Goal: Task Accomplishment & Management: Complete application form

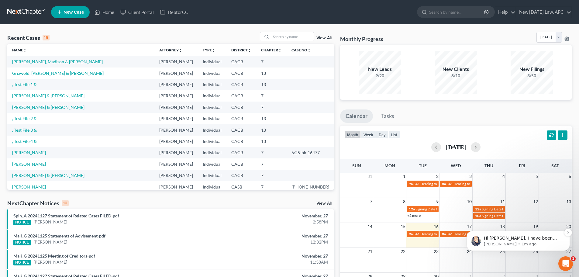
click at [529, 244] on p "[PERSON_NAME] • 1m ago" at bounding box center [523, 243] width 78 height 5
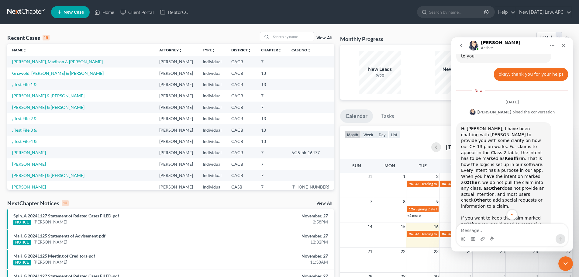
scroll to position [639, 0]
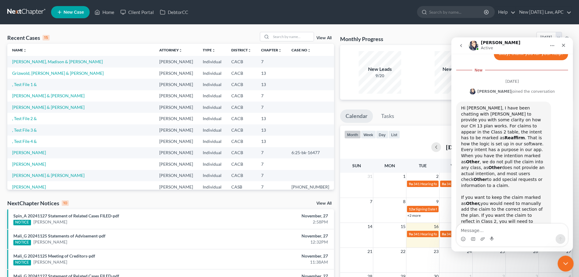
drag, startPoint x: 565, startPoint y: 262, endPoint x: 1112, endPoint y: 517, distance: 603.1
click at [565, 262] on icon "Close Intercom Messenger" at bounding box center [564, 262] width 7 height 7
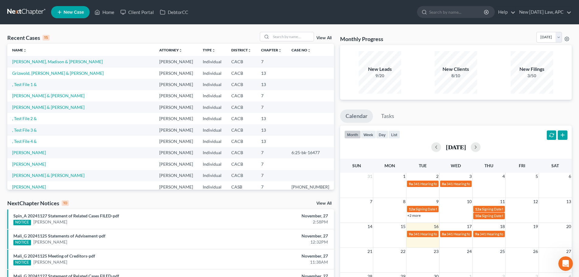
scroll to position [625, 0]
click at [31, 140] on link ", Test File 4 &" at bounding box center [24, 141] width 25 height 5
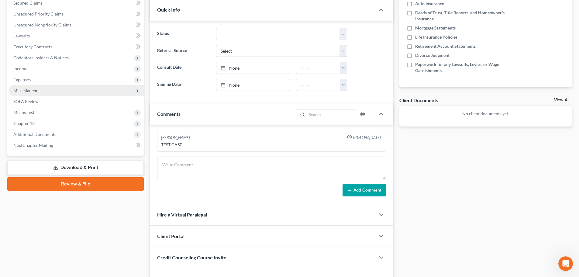
scroll to position [76, 0]
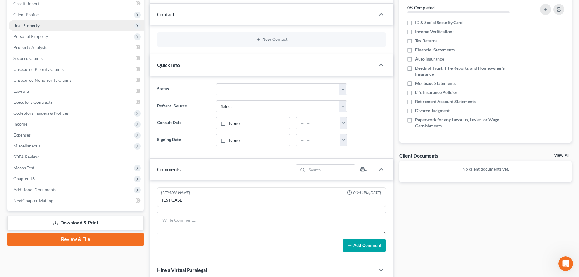
click at [26, 26] on span "Real Property" at bounding box center [26, 25] width 26 height 5
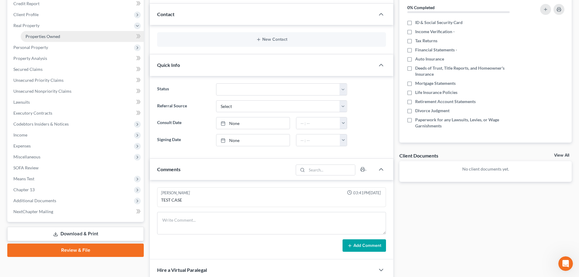
click at [47, 36] on span "Properties Owned" at bounding box center [43, 36] width 35 height 5
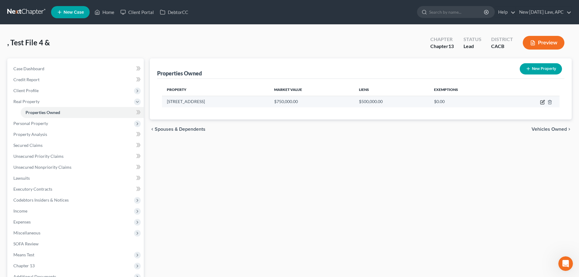
click at [543, 101] on icon "button" at bounding box center [542, 102] width 5 height 5
select select "4"
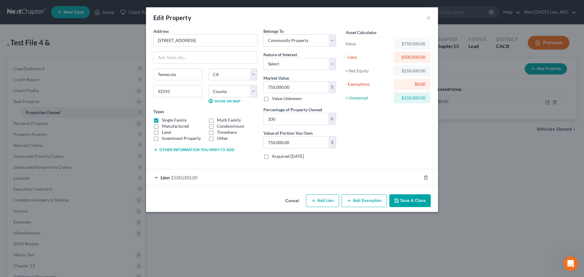
click at [366, 201] on button "Add Exemption" at bounding box center [364, 200] width 45 height 13
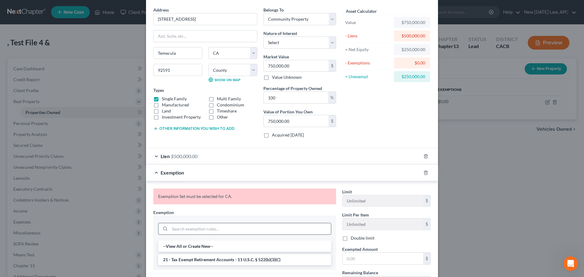
scroll to position [61, 0]
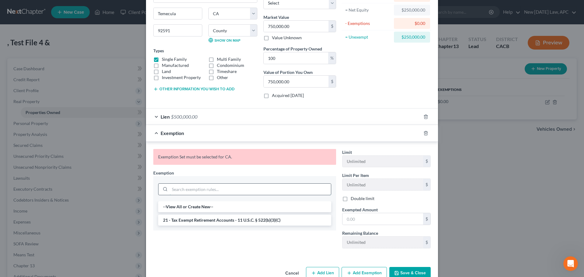
click at [201, 192] on input "search" at bounding box center [250, 190] width 161 height 12
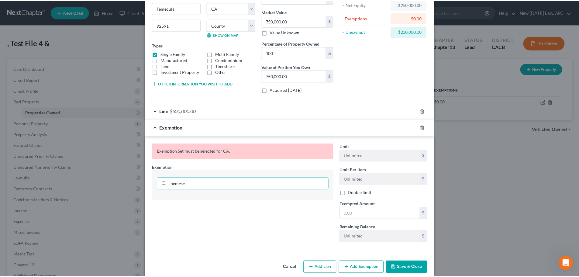
scroll to position [75, 0]
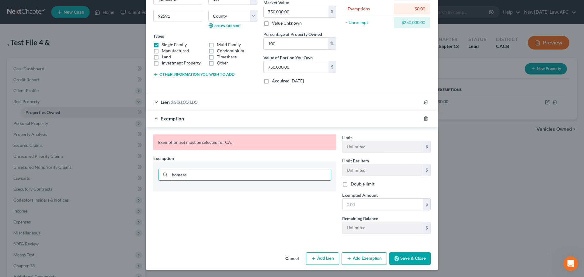
type input "homese"
click at [289, 259] on button "Cancel" at bounding box center [291, 259] width 23 height 12
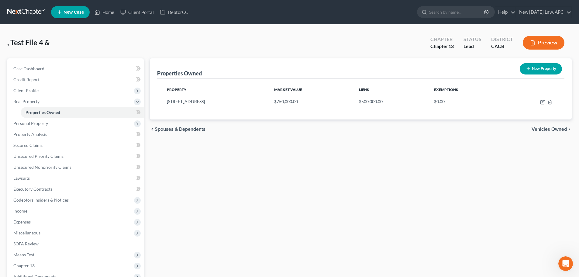
click at [28, 12] on link at bounding box center [26, 12] width 39 height 11
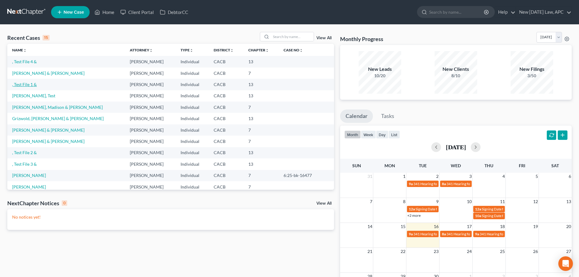
click at [31, 84] on link ", Test File 1 &" at bounding box center [24, 84] width 25 height 5
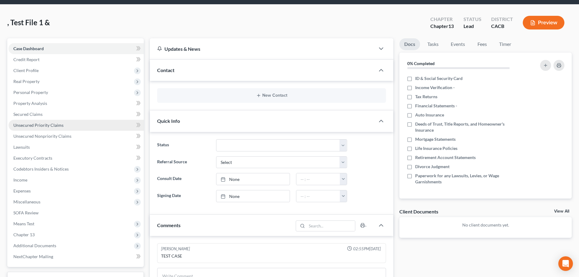
scroll to position [30, 0]
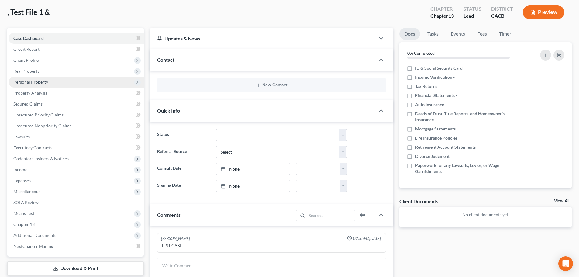
click at [28, 80] on span "Personal Property" at bounding box center [30, 81] width 35 height 5
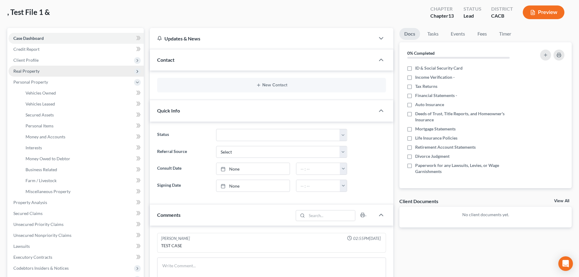
click at [29, 74] on span "Real Property" at bounding box center [76, 71] width 135 height 11
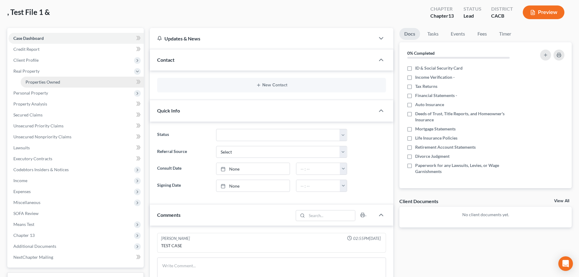
click at [33, 78] on link "Properties Owned" at bounding box center [82, 82] width 123 height 11
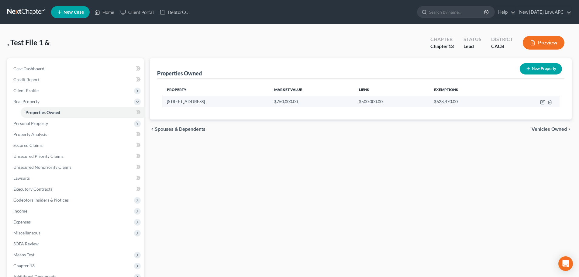
click at [545, 102] on td at bounding box center [532, 102] width 55 height 12
click at [543, 102] on icon "button" at bounding box center [543, 101] width 3 height 3
select select "4"
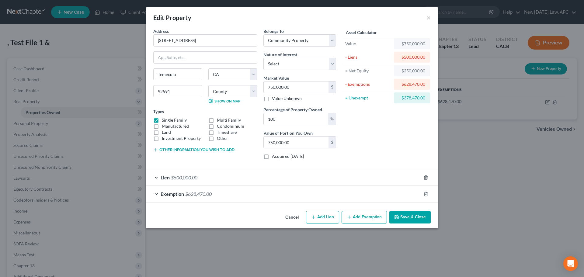
click at [345, 199] on div "Exemption $628,470.00" at bounding box center [283, 194] width 275 height 16
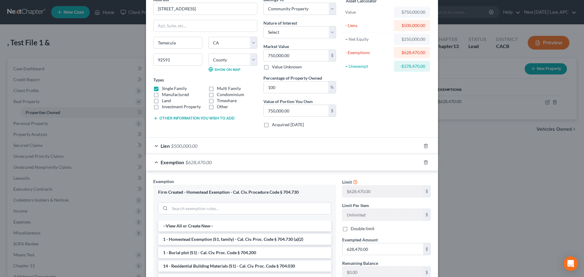
scroll to position [61, 0]
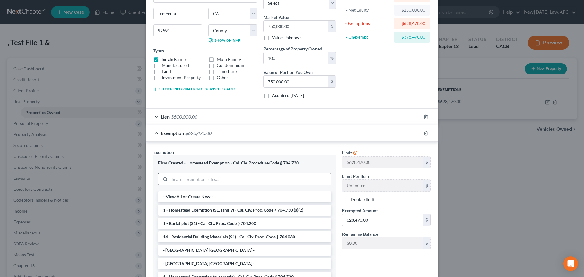
click at [215, 180] on input "search" at bounding box center [250, 179] width 161 height 12
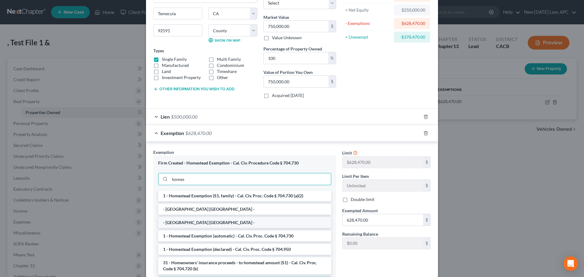
scroll to position [0, 0]
type input "homes"
click at [231, 222] on li "- San Bernardino County Homestead -" at bounding box center [244, 223] width 173 height 11
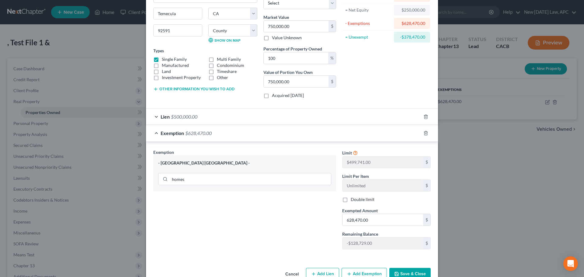
click at [246, 187] on div "- San Bernardino County Homestead - homes" at bounding box center [244, 173] width 183 height 36
click at [244, 182] on input "homes" at bounding box center [250, 179] width 161 height 12
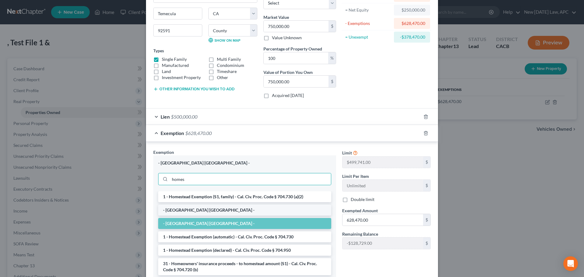
click at [236, 210] on li "- Riverside County Homestead -" at bounding box center [244, 210] width 173 height 11
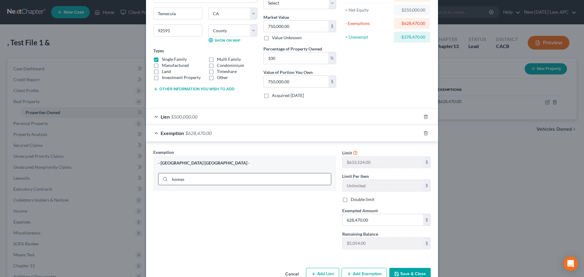
click at [236, 179] on input "homes" at bounding box center [250, 179] width 161 height 12
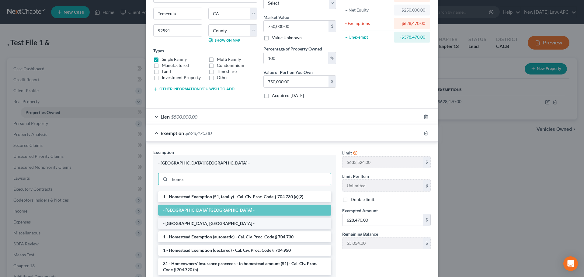
click at [214, 224] on li "- San Bernardino County Homestead -" at bounding box center [244, 223] width 173 height 11
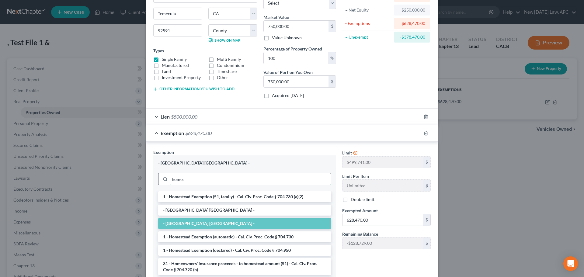
click at [215, 180] on input "homes" at bounding box center [250, 179] width 161 height 12
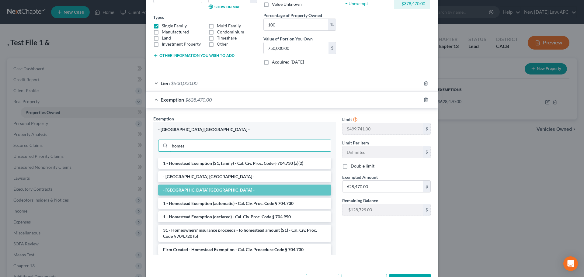
scroll to position [116, 0]
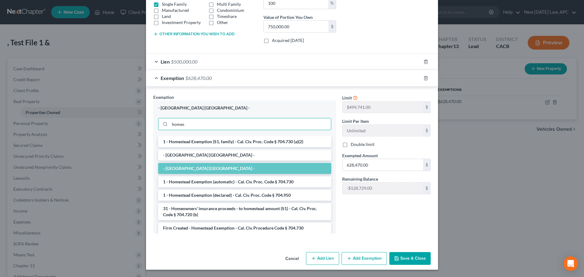
click at [287, 258] on button "Cancel" at bounding box center [291, 259] width 23 height 12
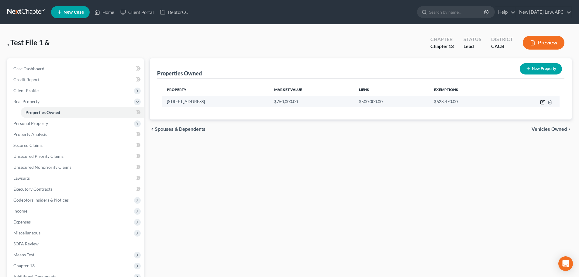
click at [543, 102] on icon "button" at bounding box center [542, 102] width 5 height 5
select select "4"
select select "32"
select select "4"
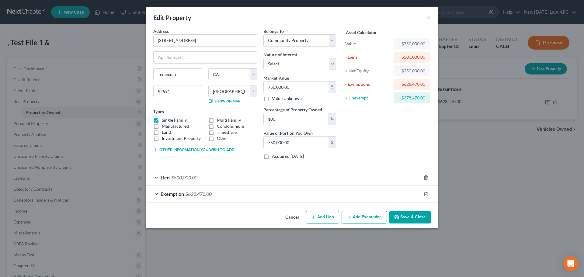
click at [258, 201] on div "Exemption $628,470.00" at bounding box center [283, 194] width 275 height 16
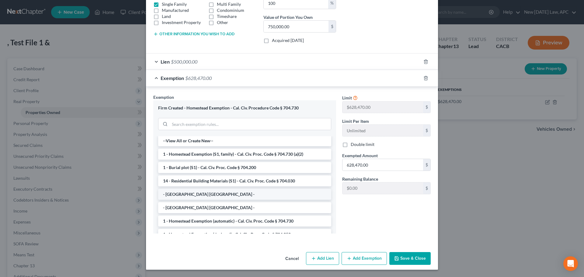
scroll to position [0, 0]
click at [202, 196] on li "- Riverside County Homestead -" at bounding box center [244, 195] width 173 height 11
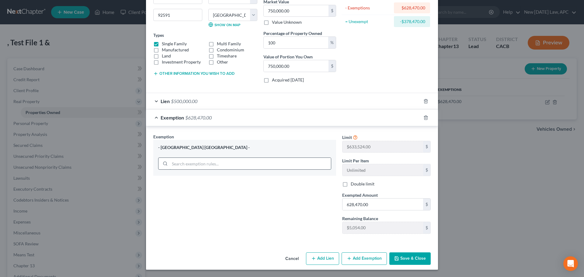
click at [204, 166] on div "- Riverside County Homestead -" at bounding box center [244, 158] width 183 height 36
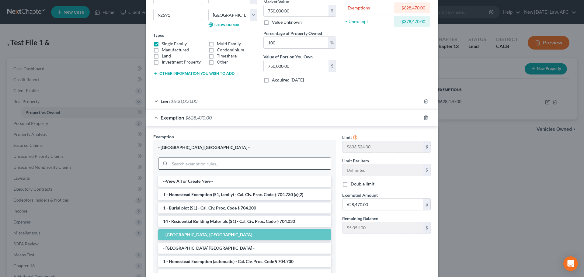
scroll to position [116, 0]
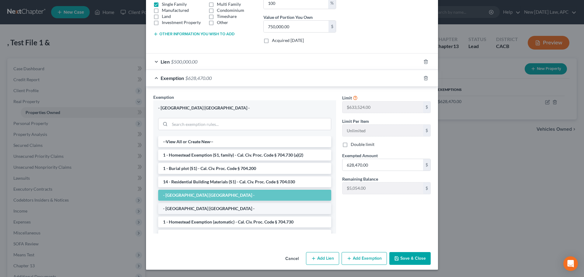
click at [191, 208] on li "- San Bernardino County Homestead -" at bounding box center [244, 208] width 173 height 11
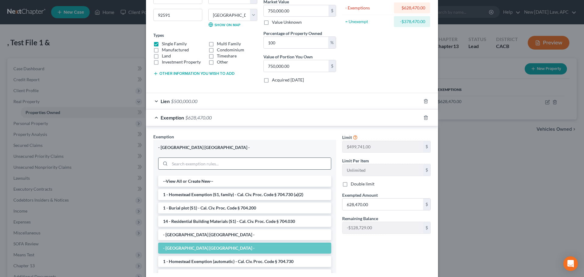
click at [214, 159] on div "- San Bernardino County Homestead - --View All or Create New-- 1 - Homestead Ex…" at bounding box center [244, 206] width 183 height 133
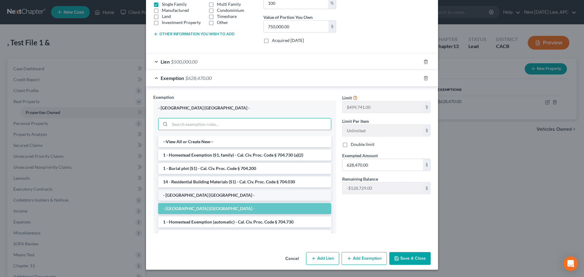
click at [207, 197] on li "- Riverside County Homestead -" at bounding box center [244, 195] width 173 height 11
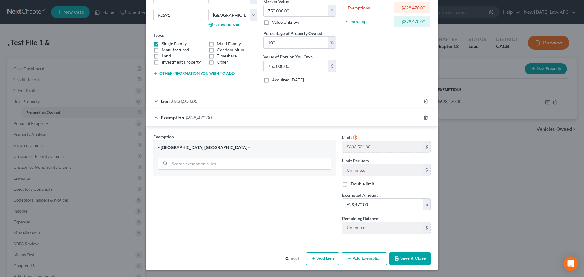
scroll to position [76, 0]
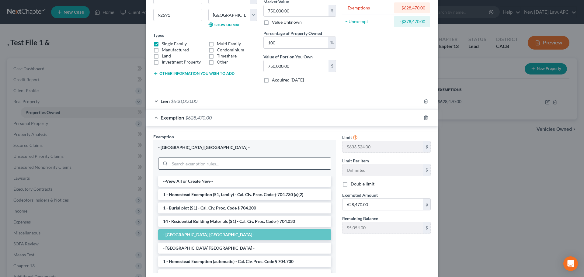
click at [279, 161] on div "- Riverside County Homestead - --View All or Create New-- 1 - Homestead Exempti…" at bounding box center [244, 206] width 183 height 133
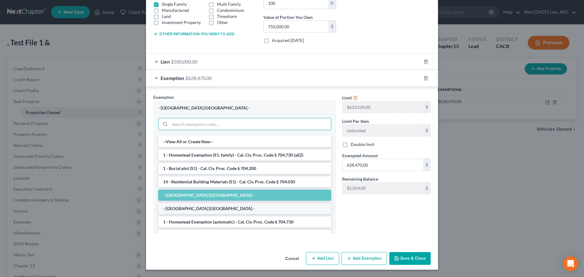
click at [203, 206] on li "- San Bernardino County Homestead -" at bounding box center [244, 208] width 173 height 11
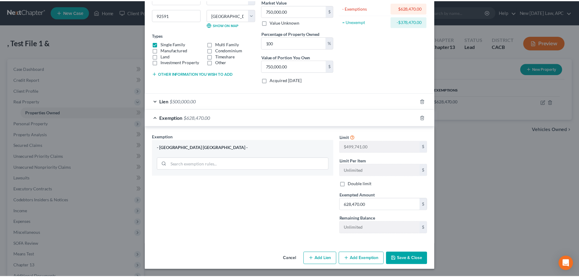
scroll to position [76, 0]
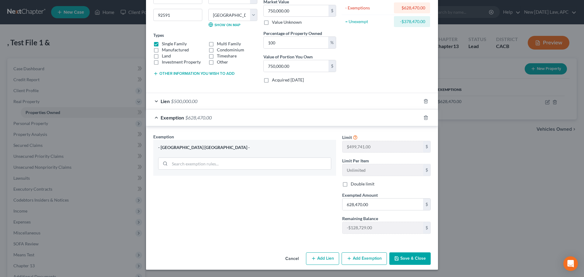
click at [290, 255] on button "Cancel" at bounding box center [291, 259] width 23 height 12
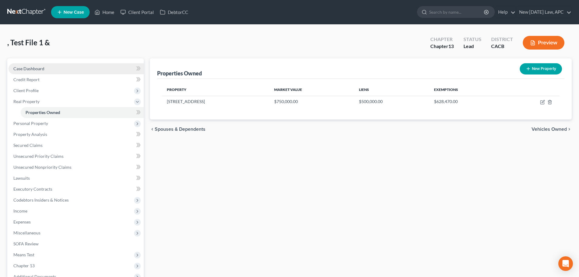
click at [45, 68] on link "Case Dashboard" at bounding box center [76, 68] width 135 height 11
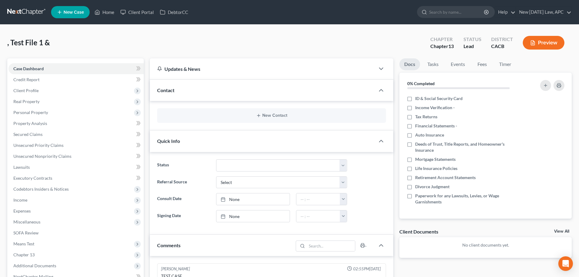
click at [23, 13] on link at bounding box center [26, 12] width 39 height 11
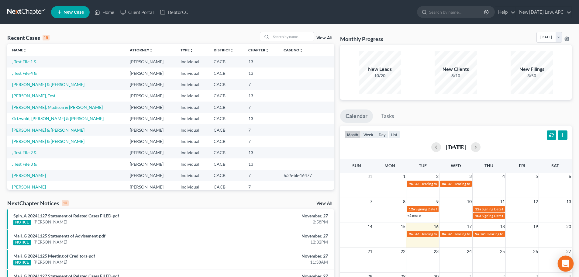
click at [566, 262] on icon "Open Intercom Messenger" at bounding box center [565, 264] width 7 height 8
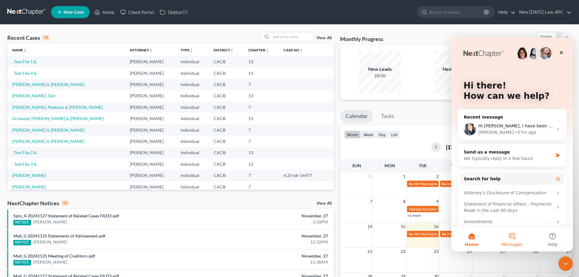
click at [516, 238] on button "Messages" at bounding box center [512, 239] width 40 height 24
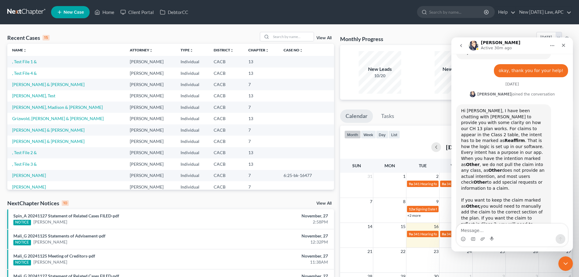
scroll to position [625, 0]
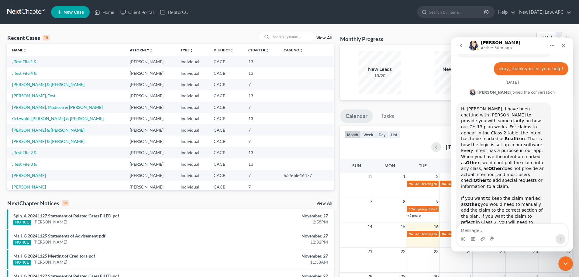
click at [468, 230] on textarea "Message…" at bounding box center [512, 229] width 111 height 10
type textarea "I see, I'll give that workaround a try! Thank you :)"
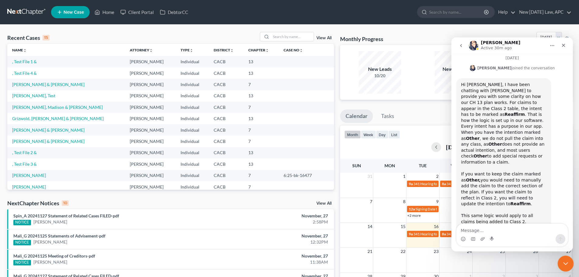
click at [562, 262] on icon "Close Intercom Messenger" at bounding box center [564, 262] width 7 height 7
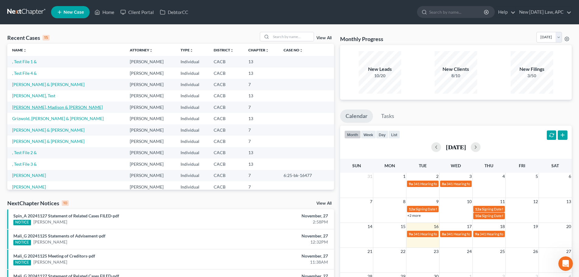
click at [32, 108] on link "[PERSON_NAME], Madison & [PERSON_NAME]" at bounding box center [57, 107] width 91 height 5
select select "4"
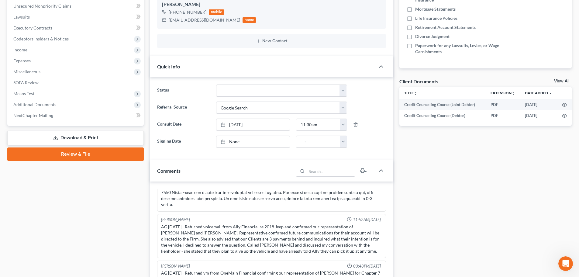
scroll to position [152, 0]
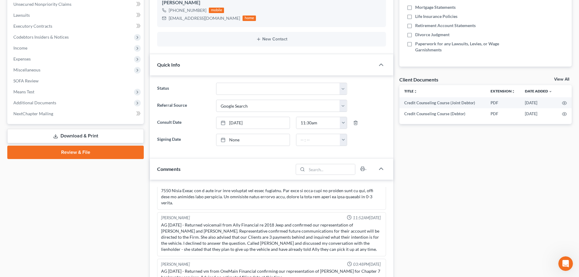
click at [114, 134] on link "Download & Print" at bounding box center [75, 136] width 137 height 14
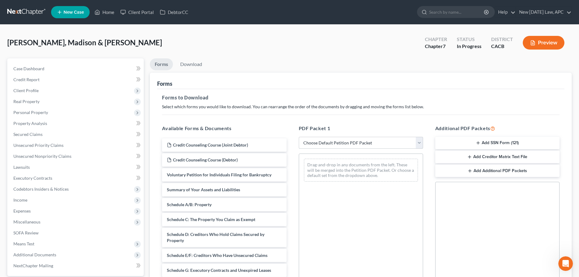
click at [370, 141] on select "Choose Default Petition PDF Packet Complete Bankruptcy Petition (all forms and …" at bounding box center [361, 143] width 124 height 12
select select "4"
click at [299, 137] on select "Choose Default Petition PDF Packet Complete Bankruptcy Petition (all forms and …" at bounding box center [361, 143] width 124 height 12
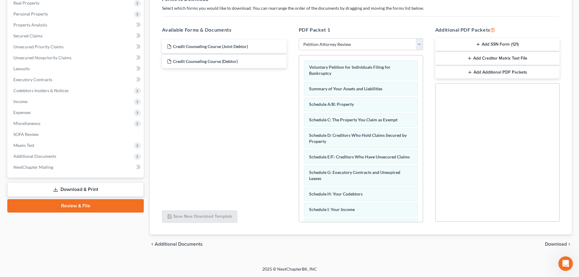
click at [551, 244] on span "Download" at bounding box center [556, 244] width 22 height 5
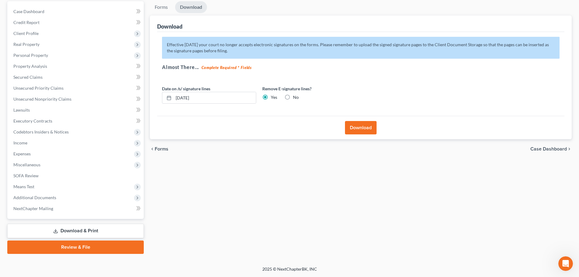
click at [364, 123] on button "Download" at bounding box center [361, 127] width 32 height 13
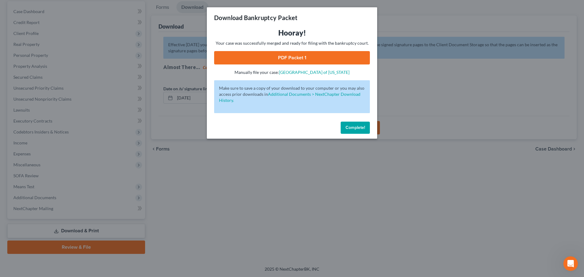
click at [291, 59] on link "PDF Packet 1" at bounding box center [292, 57] width 156 height 13
click at [350, 128] on span "Complete!" at bounding box center [355, 127] width 19 height 5
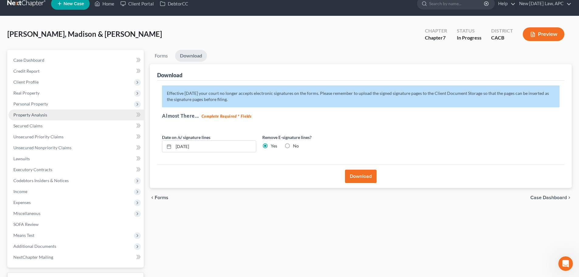
scroll to position [0, 0]
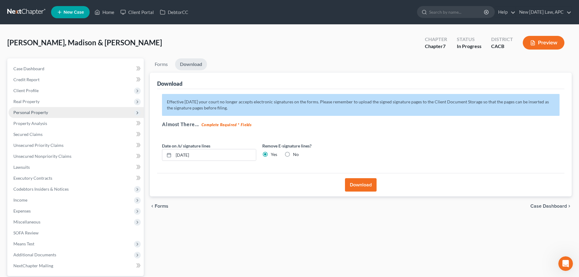
click at [34, 112] on span "Personal Property" at bounding box center [30, 112] width 35 height 5
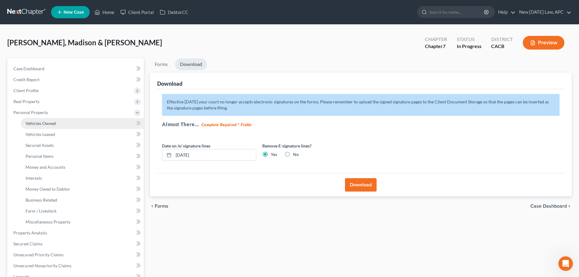
click at [43, 124] on span "Vehicles Owned" at bounding box center [41, 123] width 30 height 5
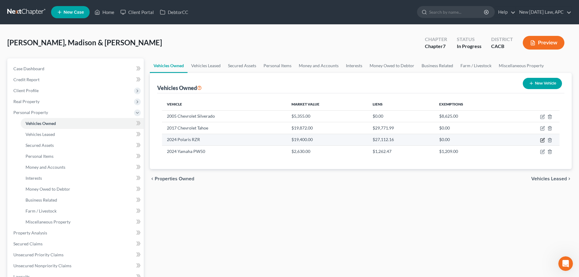
click at [542, 140] on icon "button" at bounding box center [542, 140] width 5 height 5
select select "7"
select select "2"
select select "4"
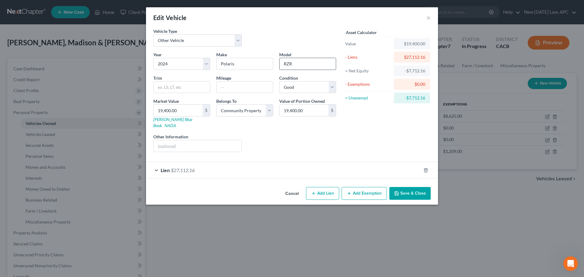
click at [319, 65] on input "RZR" at bounding box center [308, 64] width 56 height 12
drag, startPoint x: 315, startPoint y: 66, endPoint x: 315, endPoint y: 59, distance: 7.0
click at [315, 64] on input "RZR" at bounding box center [308, 64] width 56 height 12
type input "RZR"
click at [161, 87] on input "text" at bounding box center [182, 88] width 56 height 12
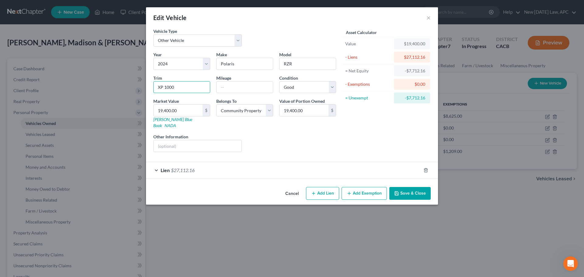
type input "XP 1000"
click at [412, 187] on button "Save & Close" at bounding box center [409, 193] width 41 height 13
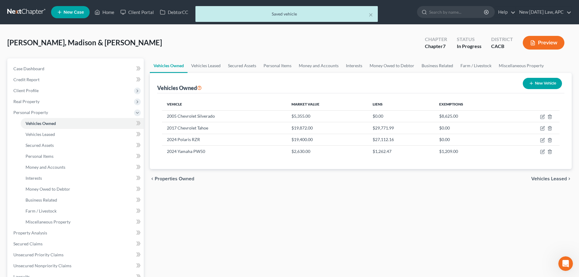
click at [544, 43] on button "Preview" at bounding box center [544, 43] width 42 height 14
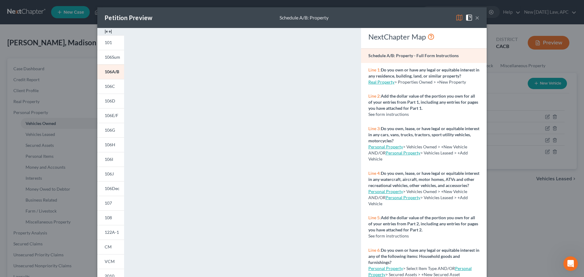
click at [476, 20] on button "×" at bounding box center [477, 17] width 4 height 7
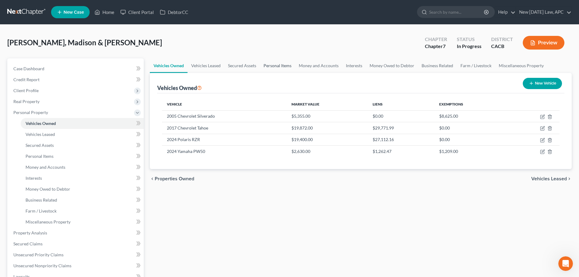
click at [291, 68] on link "Personal Items" at bounding box center [277, 65] width 35 height 15
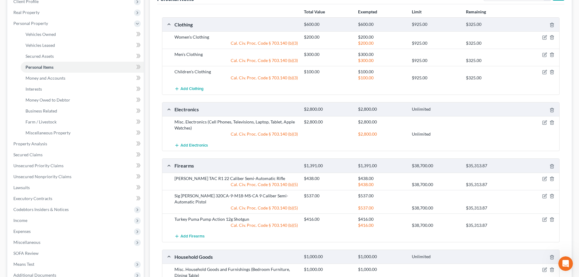
scroll to position [91, 0]
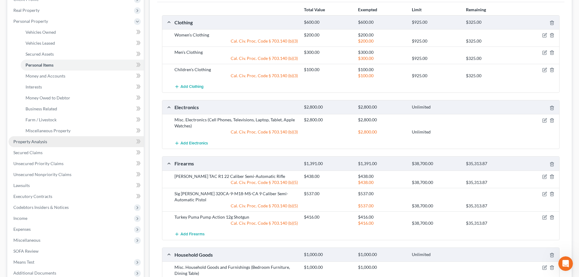
click at [36, 143] on span "Property Analysis" at bounding box center [30, 141] width 34 height 5
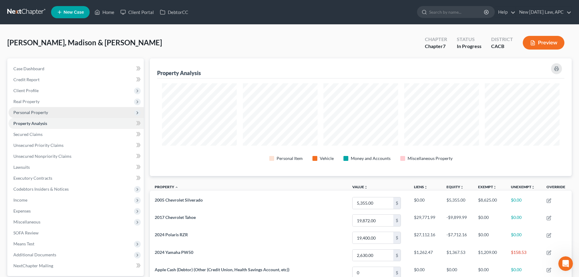
click at [25, 111] on span "Personal Property" at bounding box center [30, 112] width 35 height 5
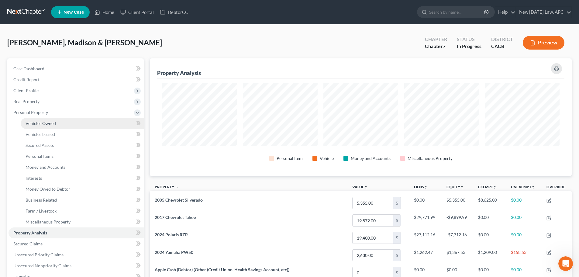
click at [47, 127] on link "Vehicles Owned" at bounding box center [82, 123] width 123 height 11
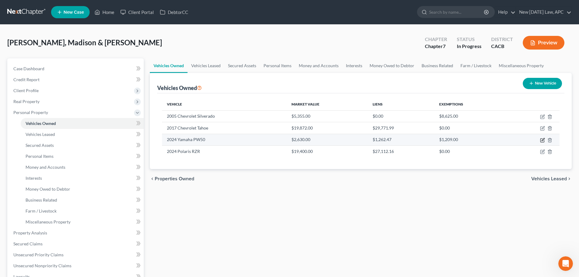
click at [542, 141] on icon "button" at bounding box center [543, 139] width 3 height 3
select select "7"
select select "2"
select select "4"
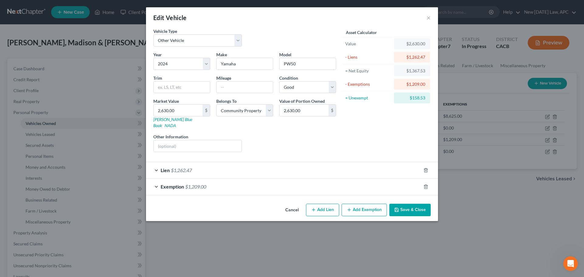
click at [251, 180] on div "Exemption $1,209.00" at bounding box center [283, 187] width 275 height 16
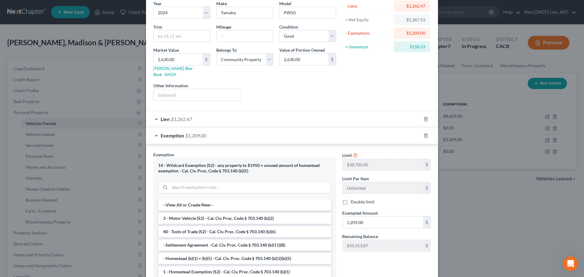
scroll to position [61, 0]
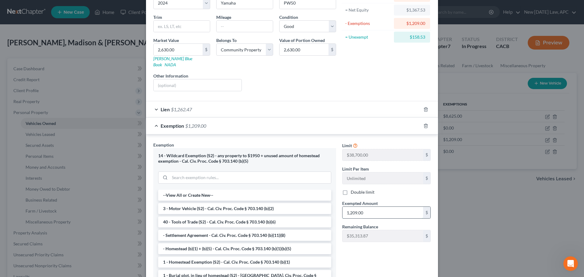
click at [382, 207] on input "1,209.00" at bounding box center [382, 213] width 81 height 12
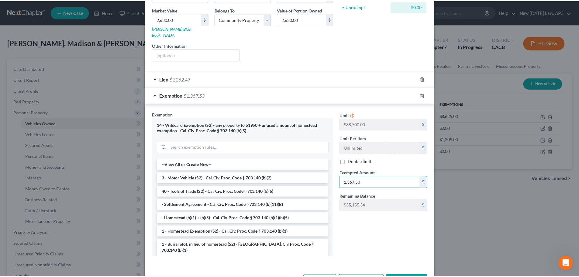
scroll to position [108, 0]
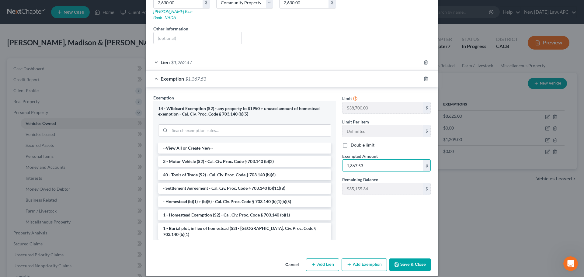
type input "1,367.53"
click at [404, 262] on button "Save & Close" at bounding box center [409, 265] width 41 height 13
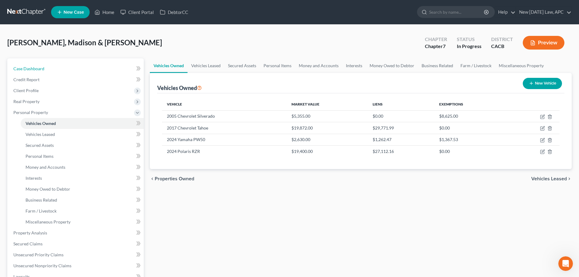
drag, startPoint x: 89, startPoint y: 71, endPoint x: 187, endPoint y: 3, distance: 118.6
click at [89, 71] on link "Case Dashboard" at bounding box center [76, 68] width 135 height 11
select select "4"
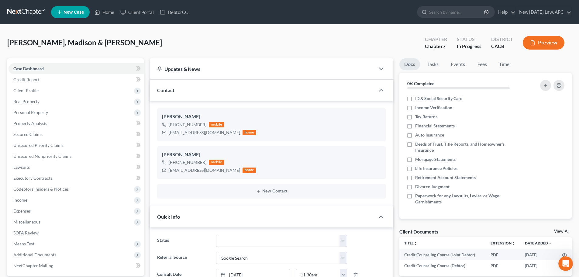
scroll to position [278, 0]
click at [27, 209] on span "Expenses" at bounding box center [21, 210] width 17 height 5
click at [30, 221] on span "Home" at bounding box center [32, 221] width 12 height 5
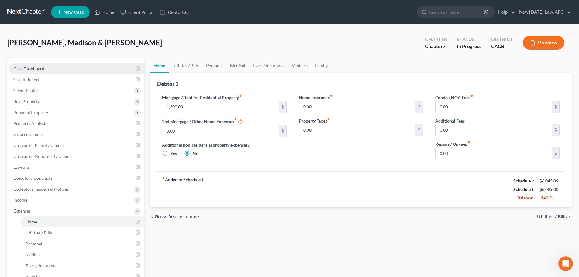
click at [50, 67] on link "Case Dashboard" at bounding box center [76, 68] width 135 height 11
select select "4"
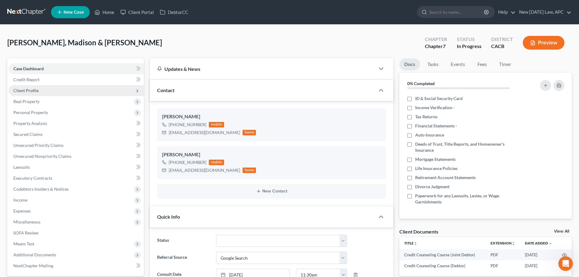
scroll to position [278, 0]
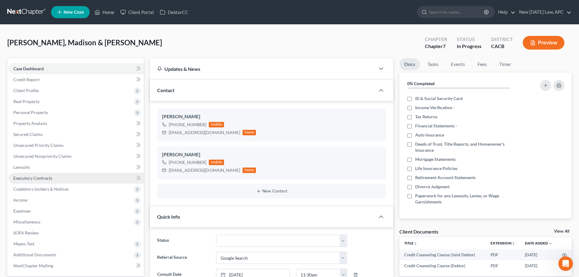
click at [26, 180] on span "Executory Contracts" at bounding box center [32, 177] width 39 height 5
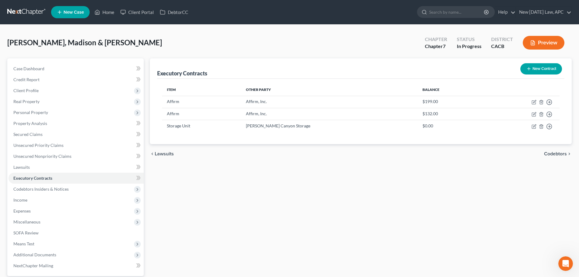
click at [542, 66] on button "New Contract" at bounding box center [542, 68] width 42 height 11
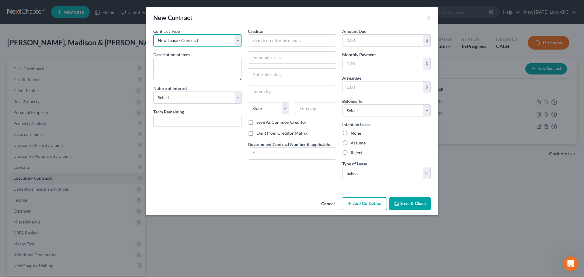
click at [191, 46] on select "New Lease / Contract New Timeshare" at bounding box center [197, 40] width 89 height 12
click at [191, 45] on select "New Lease / Contract New Timeshare" at bounding box center [197, 40] width 89 height 12
click at [185, 82] on div "Contract Type New Lease / Contract New Timeshare Description of non-residential…" at bounding box center [197, 106] width 95 height 156
click at [331, 207] on button "Cancel" at bounding box center [327, 204] width 23 height 12
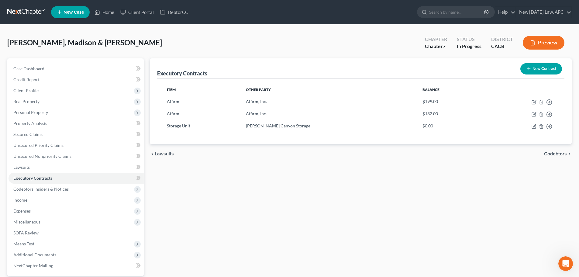
click at [25, 11] on link at bounding box center [26, 12] width 39 height 11
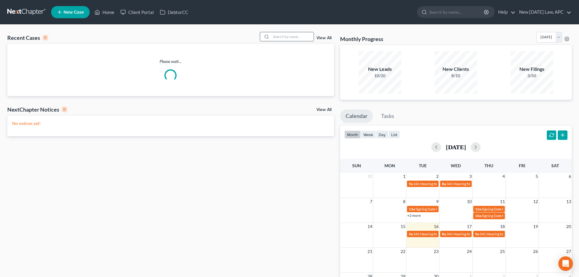
click at [291, 37] on input "search" at bounding box center [292, 36] width 43 height 9
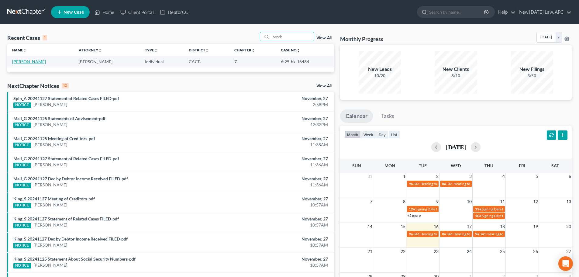
type input "sanch"
click at [34, 61] on link "Sanchez, Yareli" at bounding box center [29, 61] width 34 height 5
select select "4"
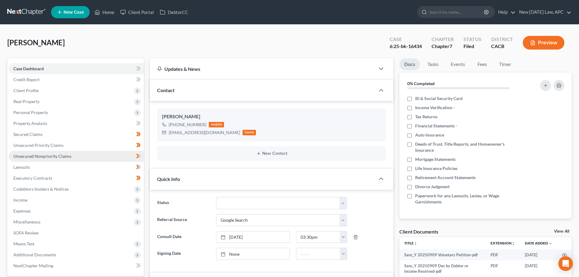
scroll to position [268, 0]
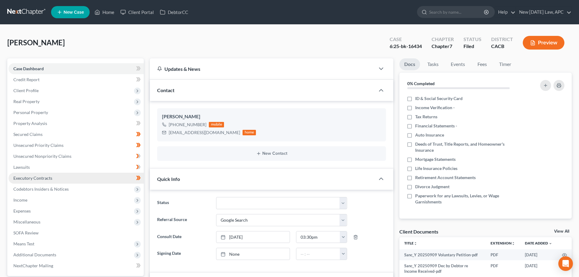
click at [30, 181] on link "Executory Contracts" at bounding box center [76, 178] width 135 height 11
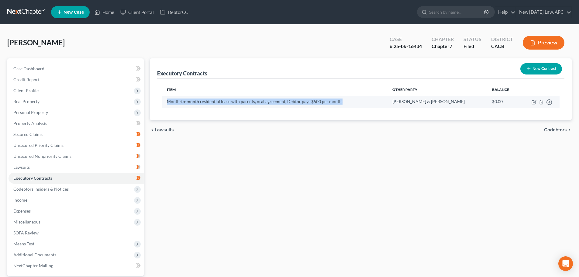
drag, startPoint x: 162, startPoint y: 100, endPoint x: 350, endPoint y: 105, distance: 188.3
click at [350, 105] on td "Month-to-month residential lease with parents, oral agreement, Debtor pays $500…" at bounding box center [274, 102] width 225 height 12
copy td "Month-to-month residential lease with parents, oral agreement, Debtor pays $500…"
click at [36, 16] on link at bounding box center [26, 12] width 39 height 11
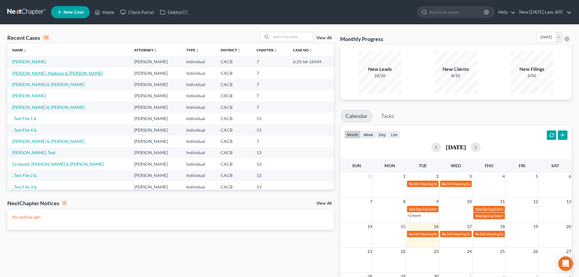
click at [29, 72] on link "[PERSON_NAME], Madison & [PERSON_NAME]" at bounding box center [57, 73] width 91 height 5
select select "4"
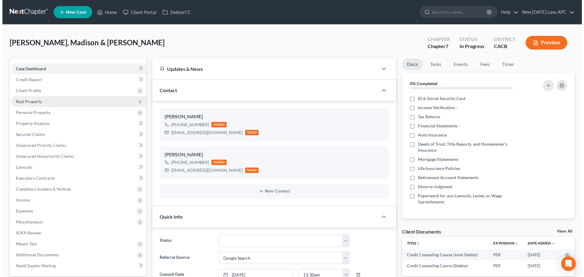
scroll to position [278, 0]
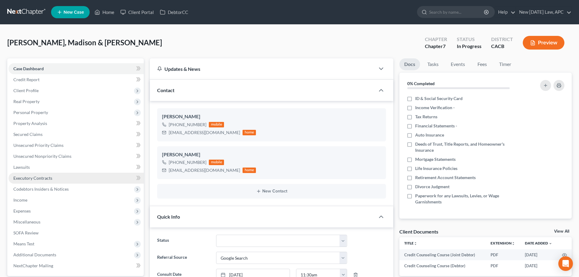
click at [40, 175] on span "Executory Contracts" at bounding box center [32, 177] width 39 height 5
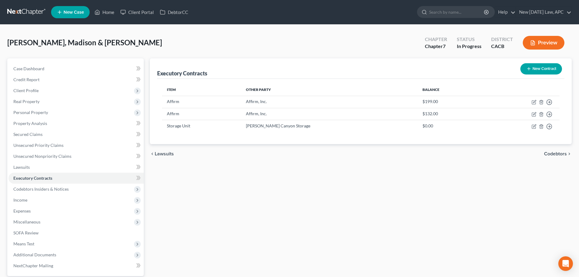
click at [531, 67] on button "New Contract" at bounding box center [542, 68] width 42 height 11
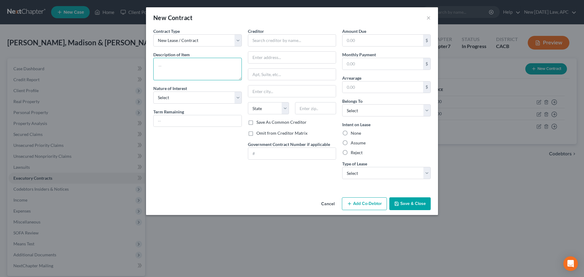
click at [178, 63] on textarea at bounding box center [197, 69] width 89 height 23
paste textarea "Month-to-month residential lease with parents, oral agreement, Debtor pays $500…"
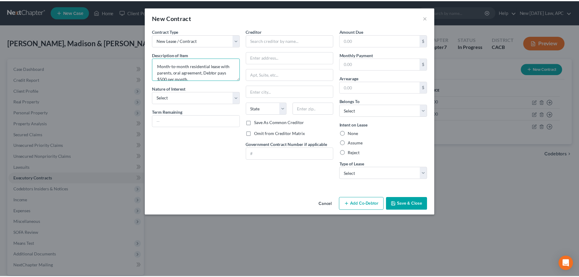
scroll to position [1, 0]
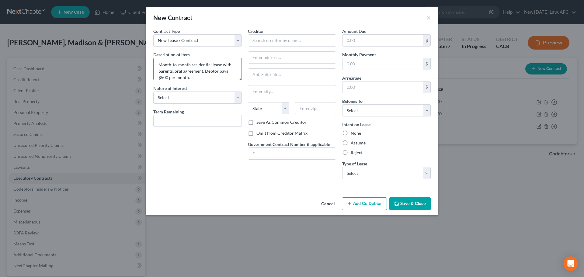
click at [217, 70] on textarea "Month-to-month residential lease with parents, oral agreement, Debtor pays $500…" at bounding box center [197, 69] width 89 height 23
click at [230, 72] on textarea "Month-to-month residential lease with parents, oral agreement, Debtors pays $50…" at bounding box center [197, 69] width 89 height 23
click at [167, 77] on textarea "Month-to-month residential lease with parents, oral agreement, Debtors pay $500…" at bounding box center [197, 69] width 89 height 23
click at [193, 76] on textarea "Month-to-month residential lease with parents, oral agreement, Debtors pay $X p…" at bounding box center [197, 69] width 89 height 23
click at [221, 70] on textarea "Month-to-month residential lease with parents, oral agreement, Debtors pay $X p…" at bounding box center [197, 69] width 89 height 23
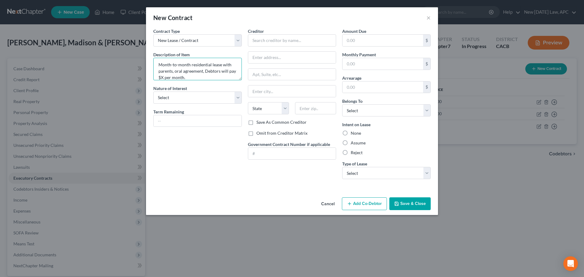
click at [169, 77] on textarea "Month-to-month residential lease with parents, oral agreement, Debtors will pay…" at bounding box center [197, 69] width 89 height 23
click at [172, 77] on textarea "Month-to-month residential lease with parents, oral agreement, Debtors will pay…" at bounding box center [197, 69] width 89 height 23
type textarea "Month-to-month residential lease with parents, oral agreement, Debtors will pay…"
click at [331, 204] on button "Cancel" at bounding box center [327, 204] width 23 height 12
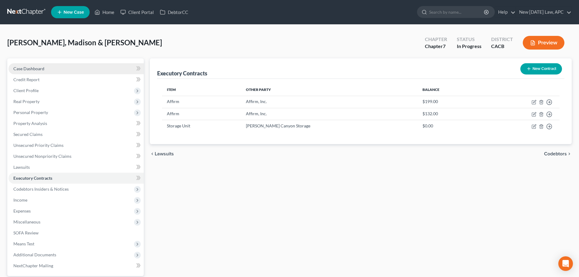
click at [54, 64] on link "Case Dashboard" at bounding box center [76, 68] width 135 height 11
select select "4"
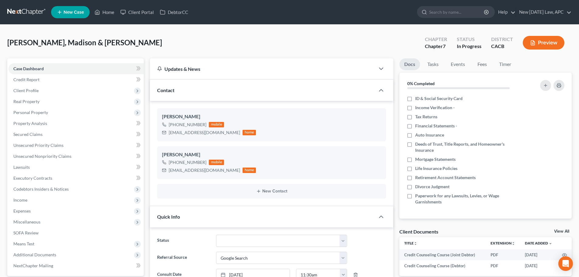
scroll to position [278, 0]
click at [34, 181] on link "Executory Contracts" at bounding box center [76, 178] width 135 height 11
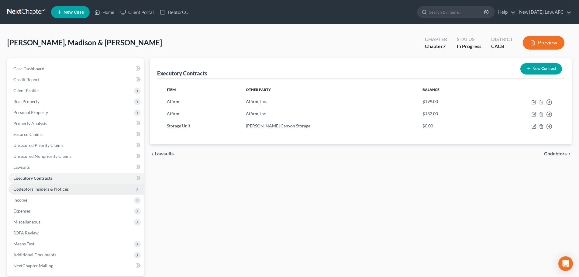
click at [39, 187] on span "Codebtors Insiders & Notices" at bounding box center [40, 188] width 55 height 5
click at [41, 200] on span "Codebtors" at bounding box center [36, 199] width 20 height 5
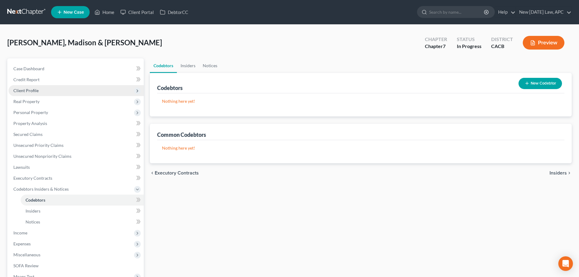
click at [30, 90] on span "Client Profile" at bounding box center [25, 90] width 25 height 5
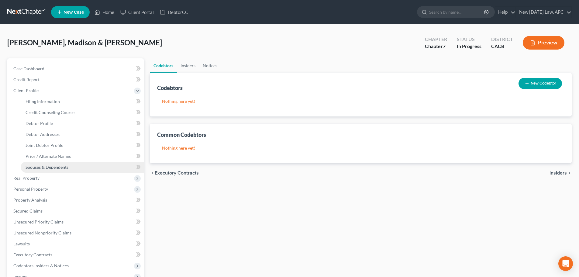
click at [46, 168] on span "Spouses & Dependents" at bounding box center [47, 167] width 43 height 5
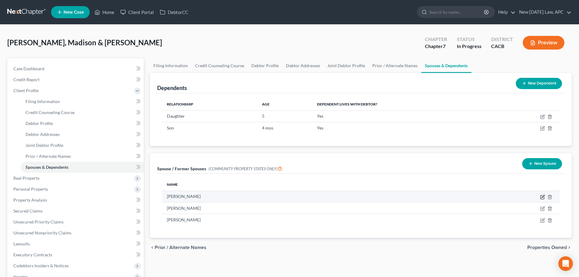
click at [542, 197] on icon "button" at bounding box center [542, 197] width 5 height 5
select select "1"
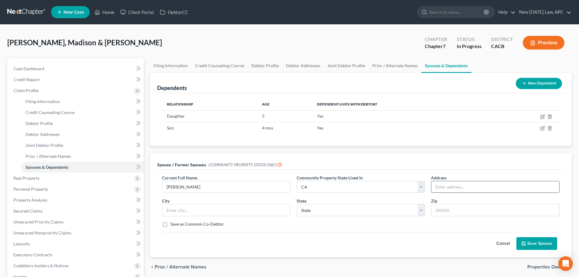
click at [459, 186] on input "text" at bounding box center [496, 187] width 128 height 12
type input "Unknown"
click at [522, 247] on button "Save Spouse" at bounding box center [537, 243] width 41 height 13
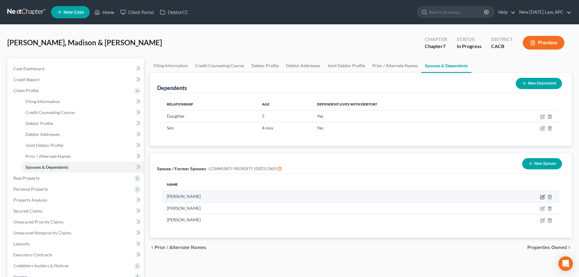
click at [542, 197] on icon "button" at bounding box center [542, 197] width 5 height 5
select select "1"
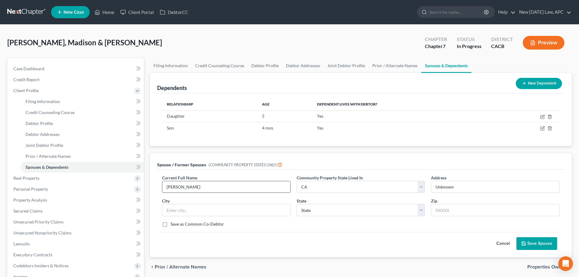
click at [253, 184] on input "[PERSON_NAME]" at bounding box center [226, 187] width 128 height 12
drag, startPoint x: 239, startPoint y: 187, endPoint x: 199, endPoint y: 186, distance: 40.2
click at [199, 186] on input "[PERSON_NAME] (divorced 2018)" at bounding box center [226, 187] width 128 height 12
click at [246, 187] on input "[PERSON_NAME] (divorced 2018)" at bounding box center [226, 187] width 128 height 12
drag, startPoint x: 242, startPoint y: 187, endPoint x: 198, endPoint y: 189, distance: 43.8
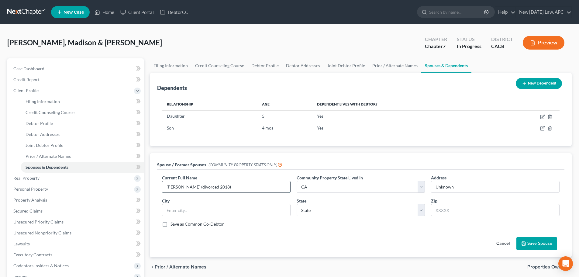
click at [198, 189] on input "[PERSON_NAME] (divorced 2018)" at bounding box center [226, 187] width 128 height 12
type input "[PERSON_NAME]"
click at [466, 188] on input "Unknown" at bounding box center [496, 187] width 128 height 12
paste input "Month-to-month residential lease with parents, oral agreement, Debtor pays $500…"
type input "Unknown (divorced 2018)"
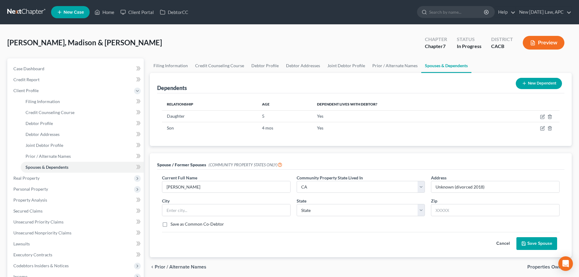
click at [530, 241] on button "Save Spouse" at bounding box center [537, 243] width 41 height 13
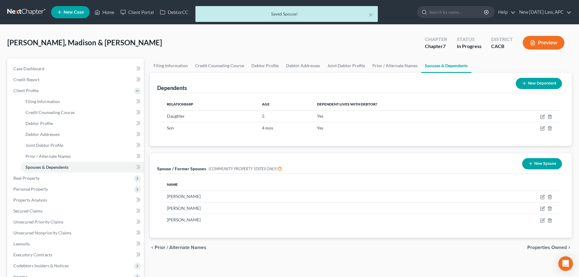
click at [530, 44] on icon "button" at bounding box center [532, 42] width 5 height 5
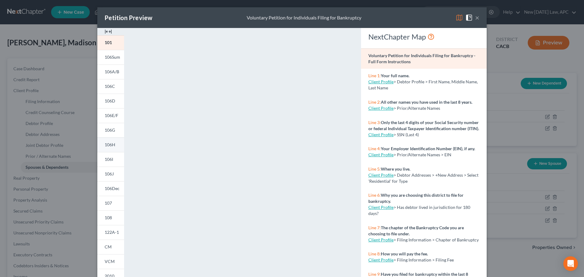
click at [109, 146] on span "106H" at bounding box center [110, 144] width 11 height 5
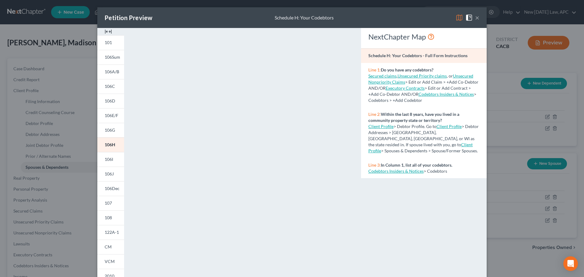
click at [475, 17] on button "×" at bounding box center [477, 17] width 4 height 7
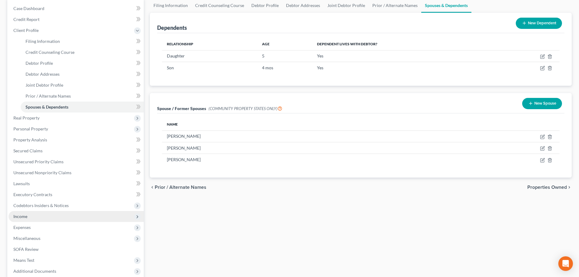
scroll to position [61, 0]
click at [33, 219] on span "Income" at bounding box center [76, 215] width 135 height 11
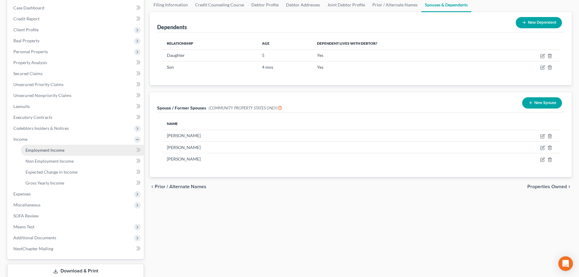
click at [48, 149] on span "Employment Income" at bounding box center [45, 150] width 39 height 5
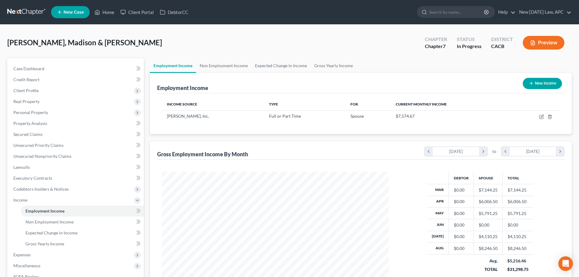
scroll to position [113, 239]
click at [223, 65] on link "Non Employment Income" at bounding box center [223, 65] width 55 height 15
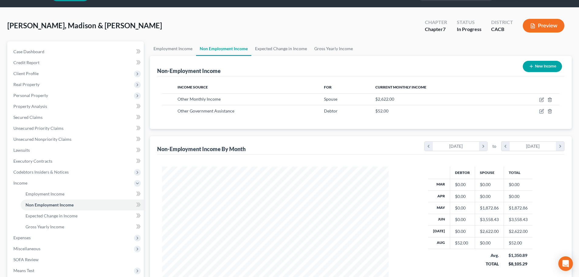
scroll to position [30, 0]
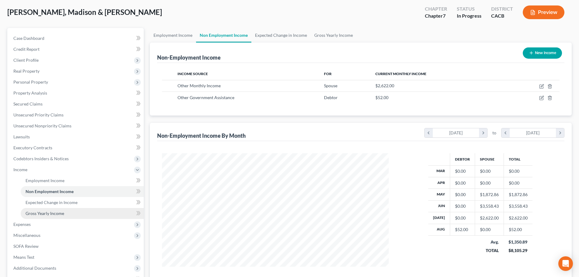
click at [57, 210] on link "Gross Yearly Income" at bounding box center [82, 213] width 123 height 11
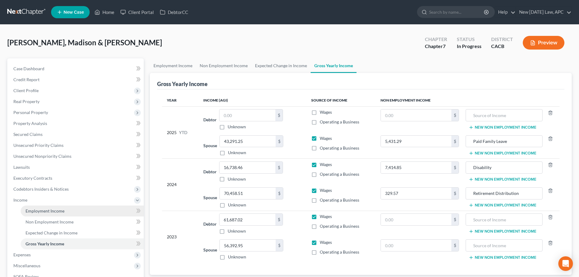
click at [45, 213] on span "Employment Income" at bounding box center [45, 210] width 39 height 5
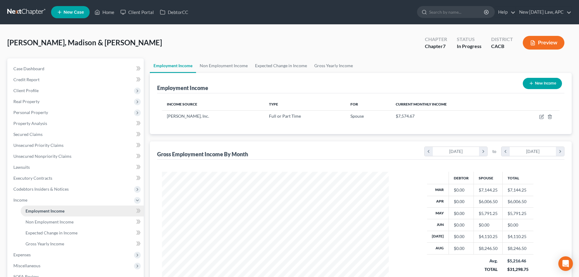
scroll to position [113, 239]
click at [219, 69] on link "Non Employment Income" at bounding box center [223, 65] width 55 height 15
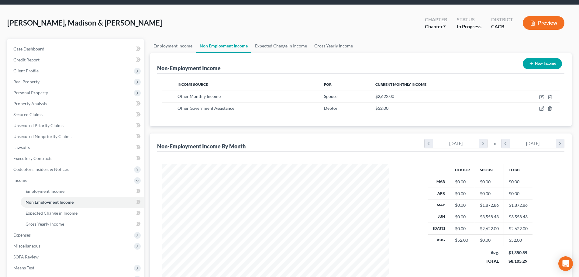
scroll to position [30, 0]
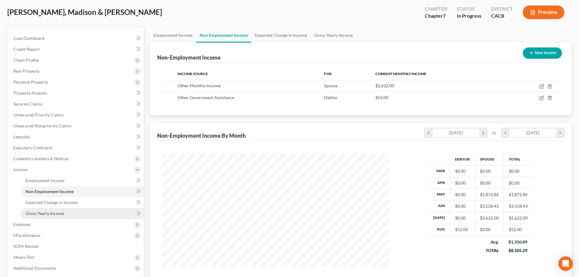
click at [61, 215] on span "Gross Yearly Income" at bounding box center [45, 213] width 39 height 5
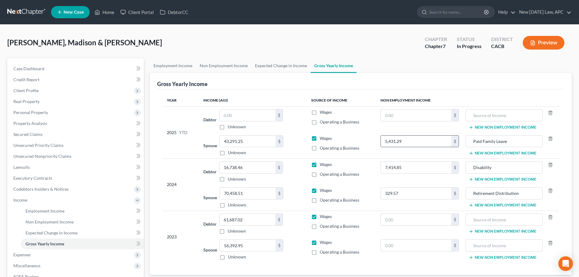
click at [402, 141] on input "5,431.29" at bounding box center [416, 142] width 71 height 12
type input "8,053.29"
click at [50, 69] on link "Case Dashboard" at bounding box center [76, 68] width 135 height 11
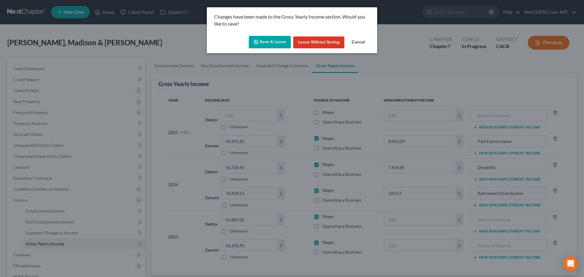
click at [259, 40] on icon "button" at bounding box center [256, 42] width 5 height 5
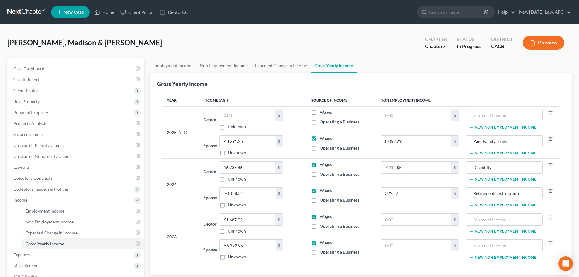
select select "4"
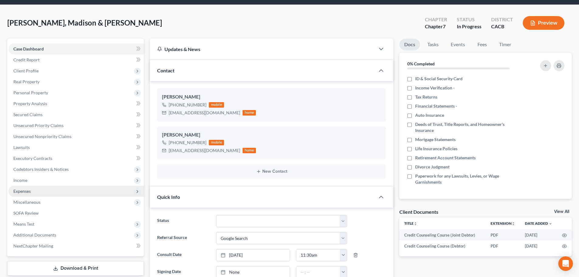
scroll to position [30, 0]
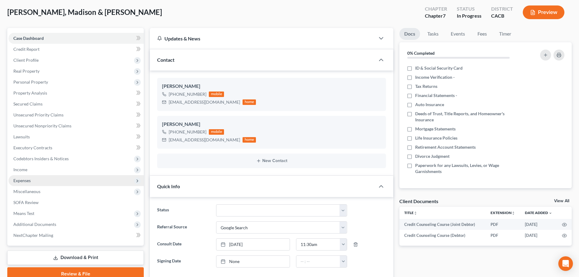
click at [29, 179] on span "Expenses" at bounding box center [21, 180] width 17 height 5
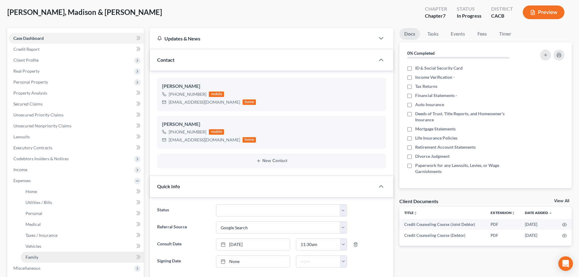
click at [30, 256] on span "Family" at bounding box center [32, 257] width 13 height 5
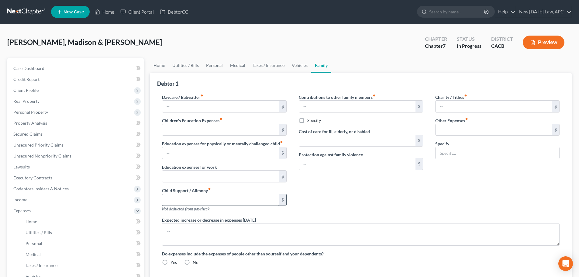
type input "0.00"
type input "50.00"
type input "0.00"
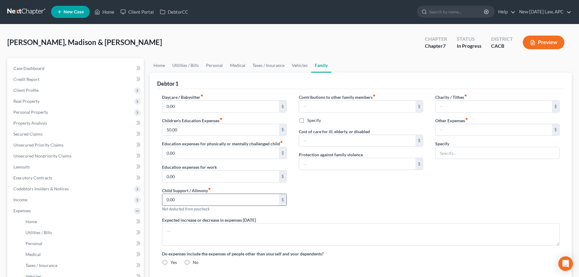
type input "0.00"
type input "390.00"
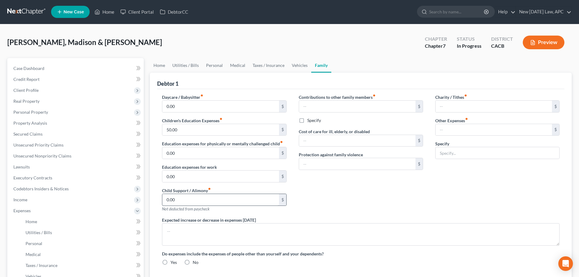
type input "Misc. Emergency Fund"
type textarea "Debtors have been living with family rent-free, will begin paying rent at the e…"
radio input "true"
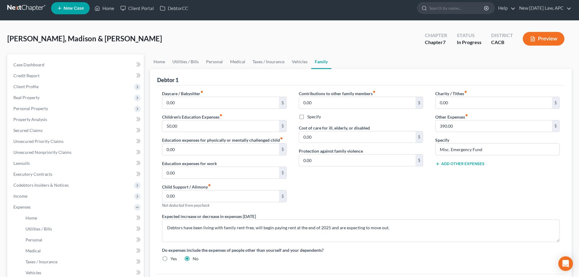
scroll to position [30, 0]
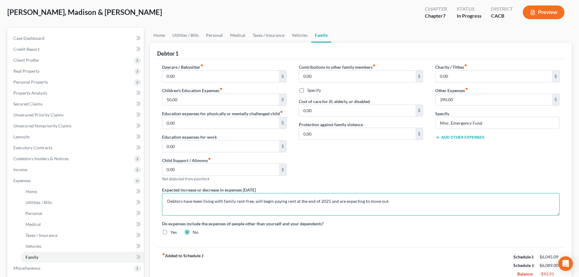
click at [366, 200] on textarea "Debtors have been living with family rent-free, will begin paying rent at the e…" at bounding box center [361, 204] width 398 height 23
click at [399, 203] on textarea "Debtors have been living with family rent-free, will begin paying rent at the e…" at bounding box center [361, 204] width 398 height 23
drag, startPoint x: 385, startPoint y: 202, endPoint x: 329, endPoint y: 203, distance: 56.3
click at [329, 203] on textarea "Debtors have been living with family rent-free, will begin paying rent at the e…" at bounding box center [361, 204] width 398 height 23
drag, startPoint x: 394, startPoint y: 197, endPoint x: 394, endPoint y: 201, distance: 3.3
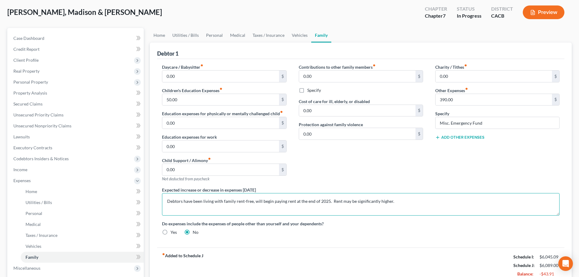
click at [394, 198] on textarea "Debtors have been living with family rent-free, will begin paying rent at the e…" at bounding box center [361, 204] width 398 height 23
click at [327, 200] on textarea "Debtors have been living with family rent-free, will begin paying rent at the e…" at bounding box center [361, 204] width 398 height 23
click at [433, 203] on textarea "Debtors have been living with family rent-free, will begin paying rent at the e…" at bounding box center [361, 204] width 398 height 23
click at [465, 201] on textarea "Debtors have been living with family rent-free, will begin paying rent at the e…" at bounding box center [361, 204] width 398 height 23
drag, startPoint x: 304, startPoint y: 199, endPoint x: 308, endPoint y: 200, distance: 4.0
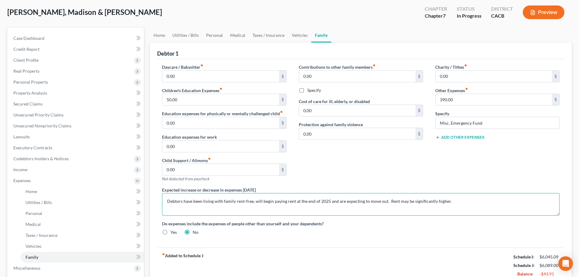
click at [305, 200] on textarea "Debtors have been living with family rent-free, will begin paying rent at the e…" at bounding box center [361, 204] width 398 height 23
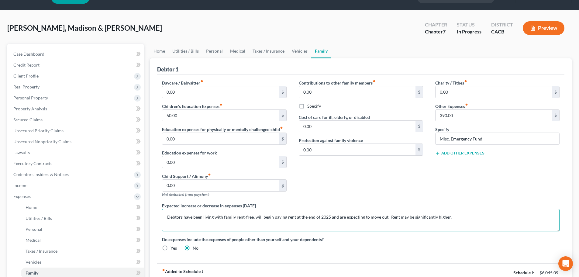
scroll to position [0, 0]
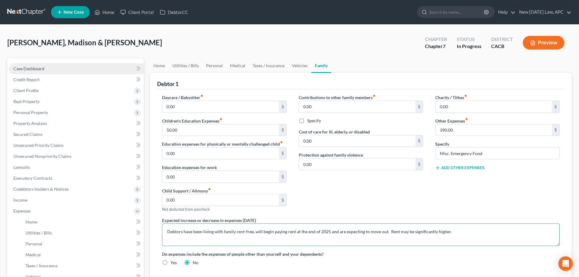
type textarea "Debtors have been living with family rent-free, will begin paying rent at the e…"
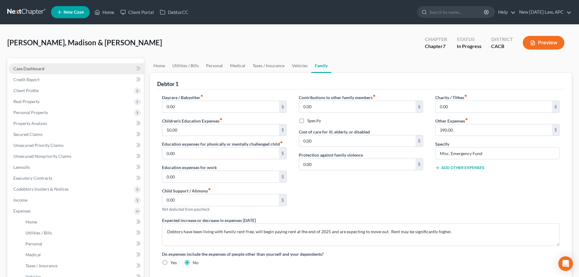
click at [52, 65] on link "Case Dashboard" at bounding box center [76, 68] width 135 height 11
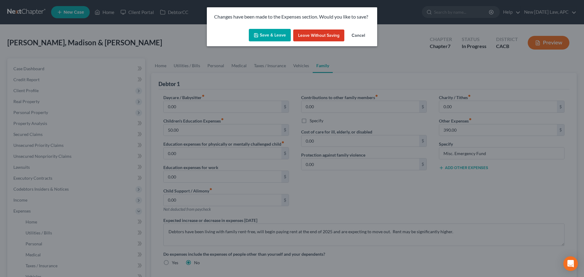
click at [271, 34] on button "Save & Leave" at bounding box center [270, 35] width 42 height 13
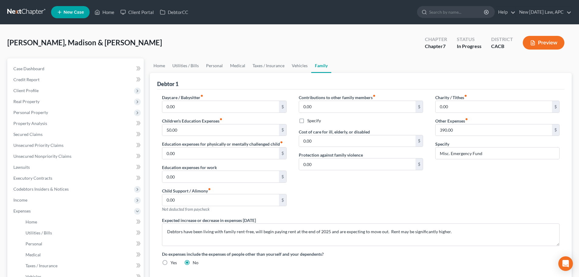
select select "4"
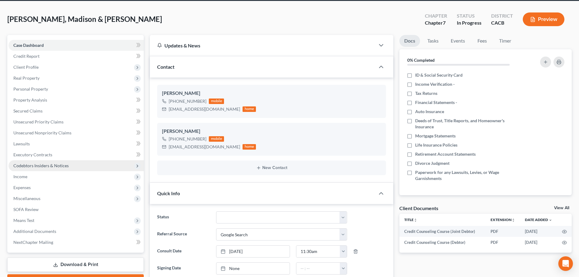
scroll to position [30, 0]
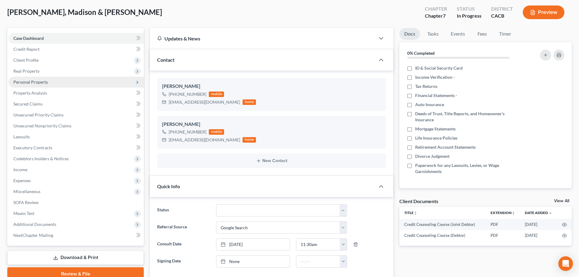
click at [45, 81] on span "Personal Property" at bounding box center [30, 81] width 35 height 5
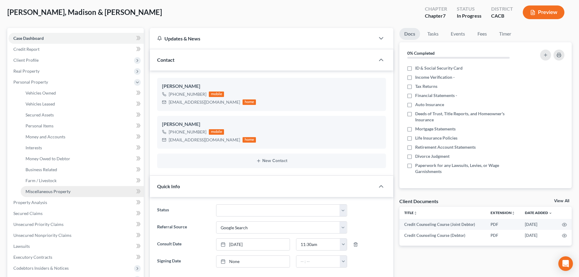
click at [43, 189] on span "Miscellaneous Property" at bounding box center [48, 191] width 45 height 5
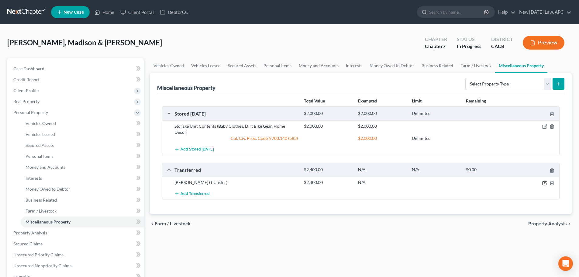
click at [543, 181] on icon "button" at bounding box center [545, 183] width 5 height 5
select select "Ordinary ([DATE])"
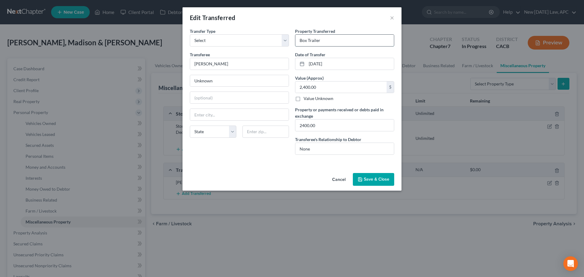
click at [301, 41] on input "Box Trailer" at bounding box center [344, 41] width 99 height 12
drag, startPoint x: 356, startPoint y: 42, endPoint x: 285, endPoint y: 39, distance: 71.5
click at [285, 39] on div "Transfer Type * Select Ordinary ([DATE]) [DATE] Transferee * [PERSON_NAME] Unkn…" at bounding box center [292, 94] width 210 height 132
click at [330, 42] on input "2004 14' [PERSON_NAME] Box Trailer" at bounding box center [344, 41] width 99 height 12
click at [334, 41] on input "2004 14' [PERSON_NAME] Box Trailer" at bounding box center [344, 41] width 99 height 12
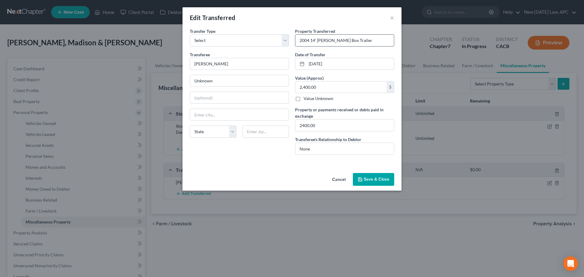
click at [334, 41] on input "2004 14' [PERSON_NAME] Box Trailer" at bounding box center [344, 41] width 99 height 12
type input "2004 14' [PERSON_NAME] Enclosed Trailer"
click at [303, 123] on input "2400.00" at bounding box center [344, 126] width 99 height 12
click at [300, 124] on input "2,400.00" at bounding box center [344, 126] width 99 height 12
click at [298, 126] on input "$2,400.00" at bounding box center [344, 126] width 99 height 12
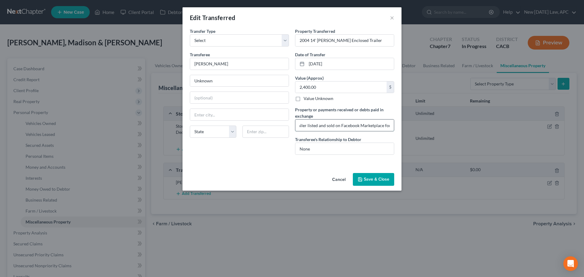
scroll to position [0, 24]
drag, startPoint x: 365, startPoint y: 127, endPoint x: 397, endPoint y: 125, distance: 32.6
click at [397, 125] on div "An exemption set must first be selected from the Filing Information section. Tr…" at bounding box center [291, 99] width 219 height 143
click at [384, 125] on input "Trailer listed and sold on Facebook Marketplace for $2,400.00" at bounding box center [344, 126] width 99 height 12
click at [390, 123] on input "Trailer listed and sold on Facebook Marketplace for $2,400.00" at bounding box center [344, 126] width 99 height 12
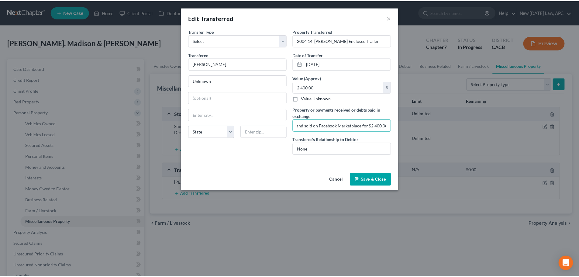
scroll to position [0, 0]
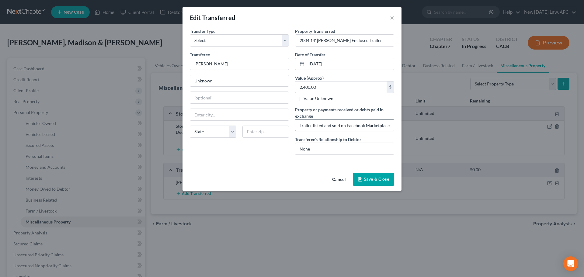
drag, startPoint x: 305, startPoint y: 127, endPoint x: 296, endPoint y: 129, distance: 8.7
click at [293, 129] on div "Property Transferred * 2004 14' [PERSON_NAME] Enclosed Trailer Date of Transfer…" at bounding box center [344, 94] width 105 height 132
click at [314, 126] on input "Trailer listed and sold on Facebook Marketplace for $2,400.00." at bounding box center [344, 126] width 99 height 12
drag, startPoint x: 330, startPoint y: 124, endPoint x: 312, endPoint y: 124, distance: 17.6
click at [312, 124] on input "Trailer listed and sold on Facebook Marketplace for $2,400.00." at bounding box center [344, 126] width 99 height 12
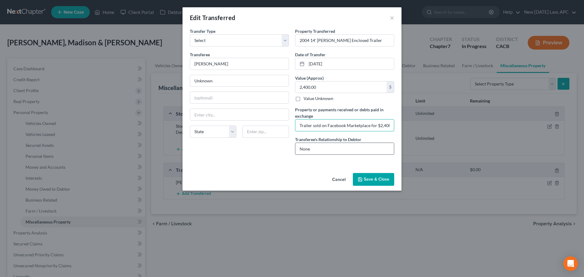
type input "Trailer sold on Facebook Marketplace for $2,400.00."
click at [321, 150] on input "None" at bounding box center [344, 149] width 99 height 12
click at [375, 178] on button "Save & Close" at bounding box center [373, 179] width 41 height 13
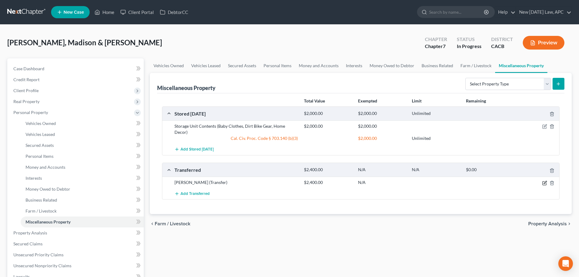
click at [544, 181] on icon "button" at bounding box center [545, 183] width 5 height 5
select select "Ordinary ([DATE])"
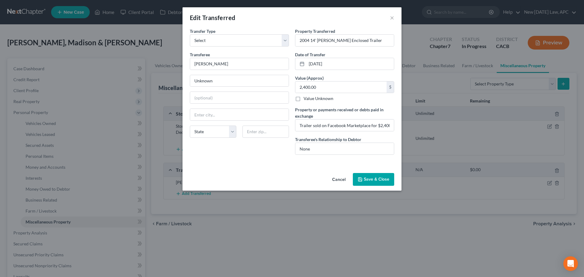
click at [362, 179] on icon "button" at bounding box center [360, 180] width 4 height 4
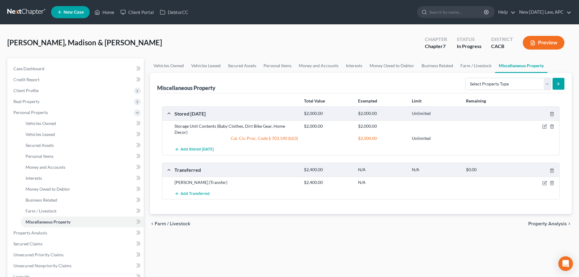
click at [550, 39] on button "Preview" at bounding box center [544, 43] width 42 height 14
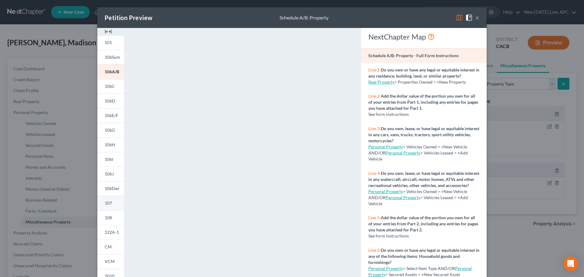
click at [112, 201] on link "107" at bounding box center [110, 203] width 27 height 15
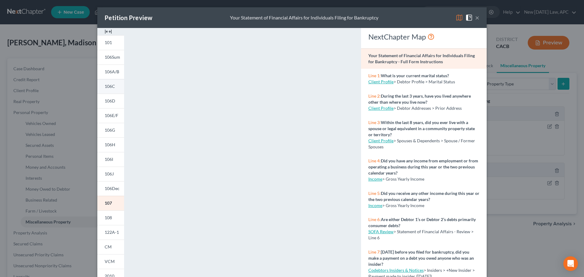
click at [109, 89] on span "106C" at bounding box center [110, 86] width 10 height 5
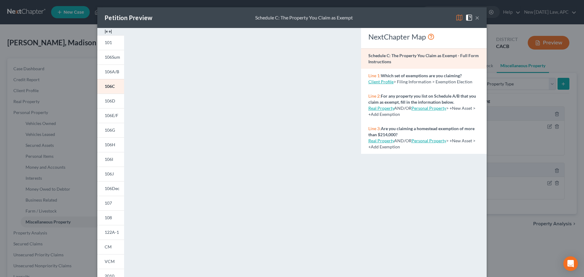
click at [476, 17] on button "×" at bounding box center [477, 17] width 4 height 7
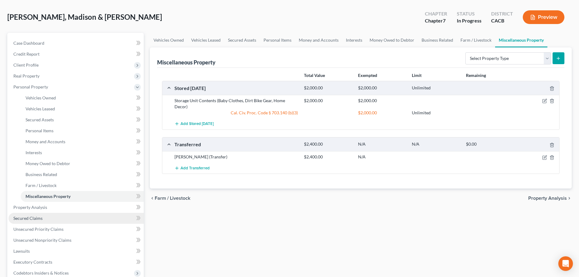
scroll to position [61, 0]
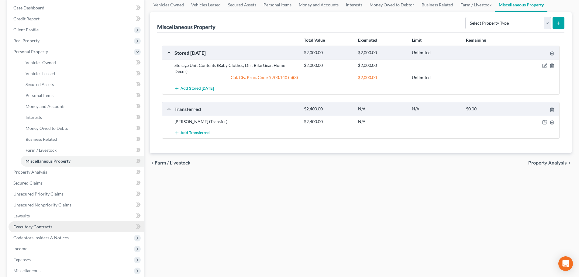
click at [36, 229] on link "Executory Contracts" at bounding box center [76, 226] width 135 height 11
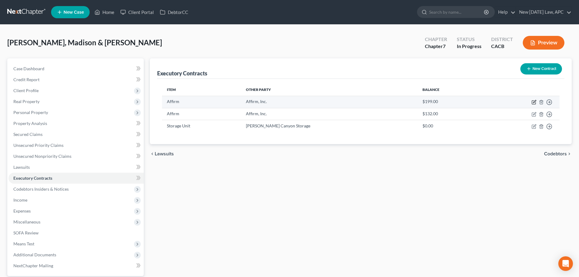
click at [533, 103] on icon "button" at bounding box center [534, 102] width 5 height 5
select select "0"
select select "39"
select select "4"
select select "2"
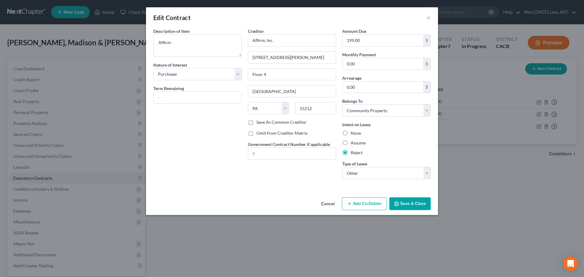
click at [331, 206] on button "Cancel" at bounding box center [327, 204] width 23 height 12
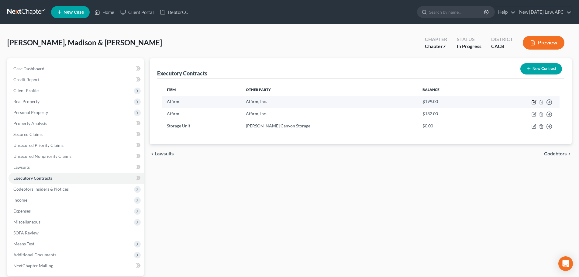
click at [532, 101] on icon "button" at bounding box center [534, 102] width 5 height 5
select select "0"
select select "39"
select select "4"
select select "2"
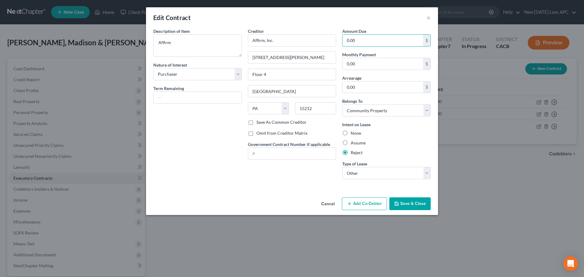
type input "0.00"
click at [412, 205] on button "Save & Close" at bounding box center [409, 203] width 41 height 13
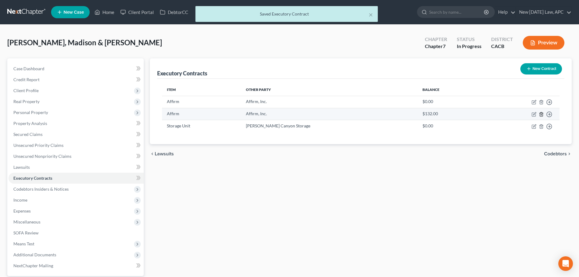
click at [543, 113] on icon "button" at bounding box center [541, 114] width 5 height 5
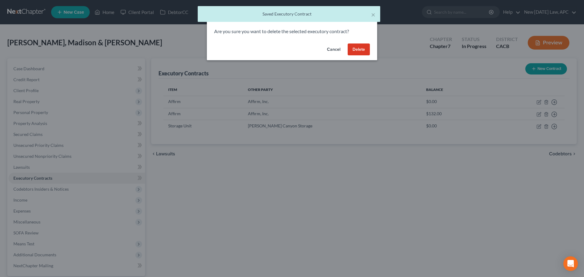
click at [352, 51] on button "Delete" at bounding box center [359, 49] width 22 height 12
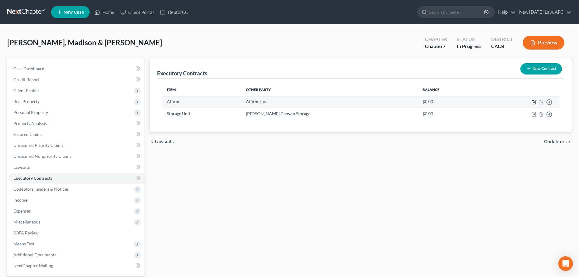
click at [533, 101] on icon "button" at bounding box center [534, 103] width 4 height 4
select select "0"
select select "39"
select select "4"
select select "2"
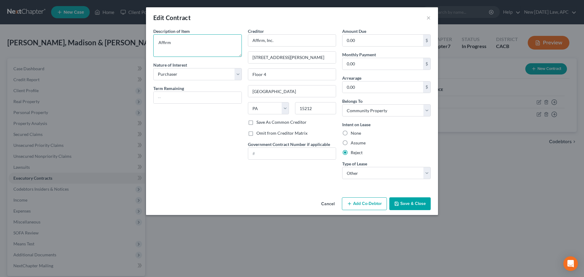
click at [207, 47] on textarea "Affirm" at bounding box center [197, 45] width 89 height 23
type textarea "Affirm Payment Plan"
click at [412, 204] on button "Save & Close" at bounding box center [409, 203] width 41 height 13
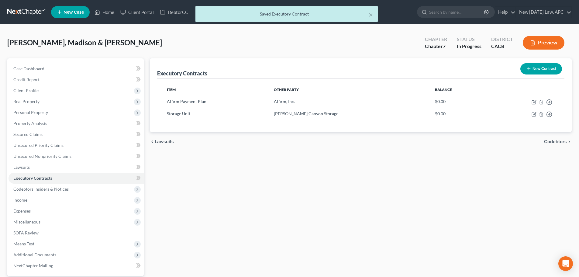
click at [549, 42] on button "Preview" at bounding box center [544, 43] width 42 height 14
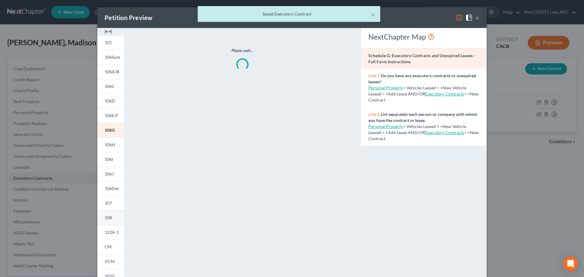
click at [110, 214] on link "108" at bounding box center [110, 217] width 27 height 15
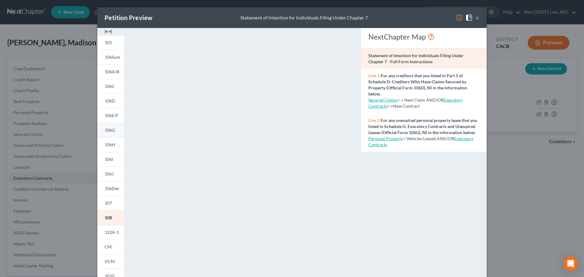
click at [107, 128] on span "106G" at bounding box center [110, 129] width 10 height 5
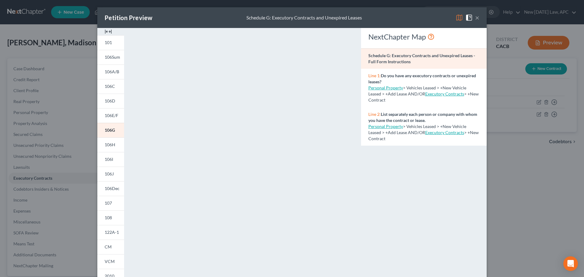
click at [475, 19] on button "×" at bounding box center [477, 17] width 4 height 7
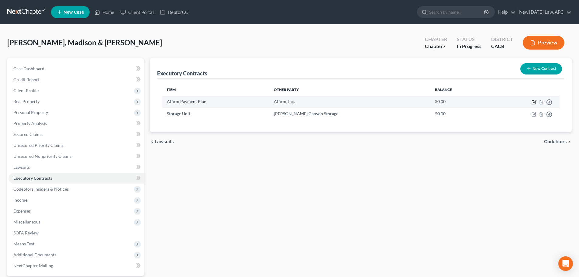
click at [535, 100] on icon "button" at bounding box center [534, 102] width 5 height 5
select select "0"
select select "39"
select select "4"
select select "2"
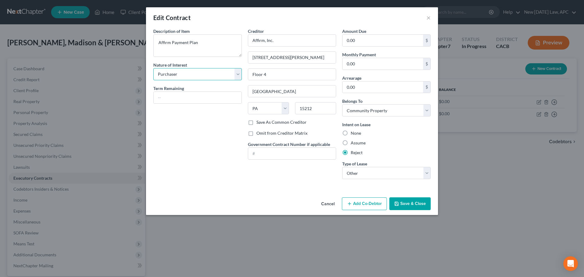
click at [177, 74] on select "Select Purchaser Agent Lessor Lessee" at bounding box center [197, 74] width 89 height 12
select select
click at [153, 68] on select "Select Purchaser Agent Lessor Lessee" at bounding box center [197, 74] width 89 height 12
click at [412, 205] on button "Save & Close" at bounding box center [409, 203] width 41 height 13
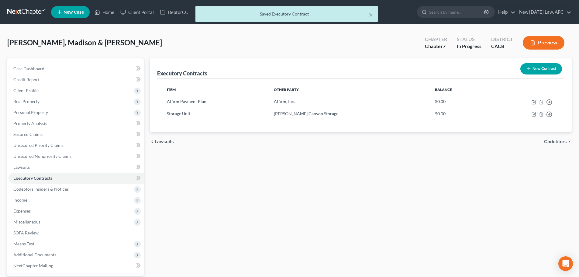
click at [527, 42] on button "Preview" at bounding box center [544, 43] width 42 height 14
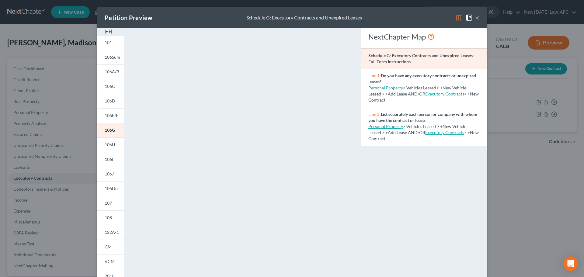
click at [475, 16] on button "×" at bounding box center [477, 17] width 4 height 7
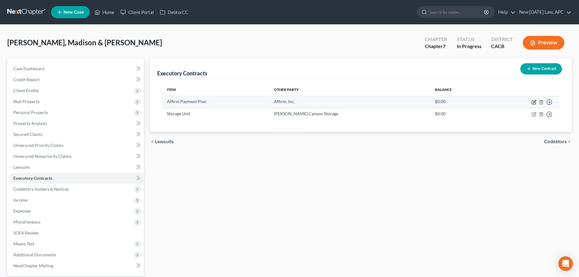
click at [535, 102] on icon "button" at bounding box center [534, 102] width 5 height 5
select select "39"
select select "4"
select select "2"
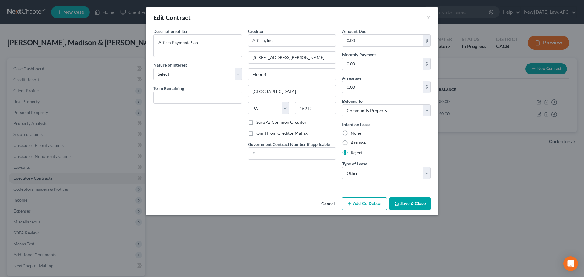
click at [198, 30] on div "Description of non-residential real property * Description of Item * Affirm Pay…" at bounding box center [197, 42] width 89 height 29
click at [207, 40] on textarea "Affirm Payment Plan" at bounding box center [197, 45] width 89 height 23
type textarea "Affirm Payment Plans"
click at [402, 204] on button "Save & Close" at bounding box center [409, 203] width 41 height 13
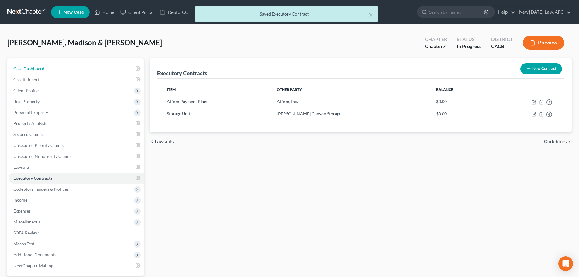
drag, startPoint x: 56, startPoint y: 69, endPoint x: 103, endPoint y: 19, distance: 68.4
click at [56, 69] on link "Case Dashboard" at bounding box center [76, 68] width 135 height 11
select select "4"
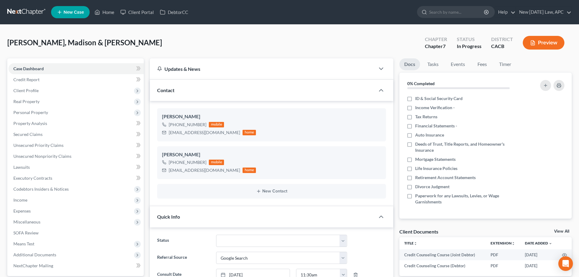
scroll to position [278, 0]
drag, startPoint x: 313, startPoint y: 43, endPoint x: 318, endPoint y: 40, distance: 6.2
click at [313, 43] on div "[PERSON_NAME], [PERSON_NAME] & [PERSON_NAME] Upgraded Chapter Chapter 7 Status …" at bounding box center [289, 45] width 565 height 26
click at [33, 153] on link "Unsecured Nonpriority Claims" at bounding box center [76, 156] width 135 height 11
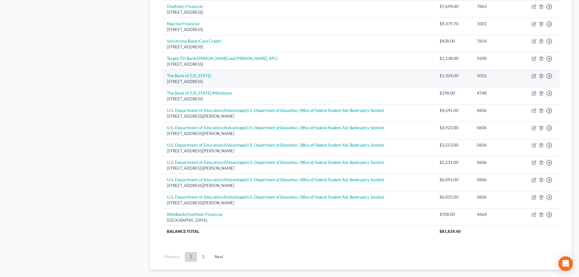
scroll to position [395, 0]
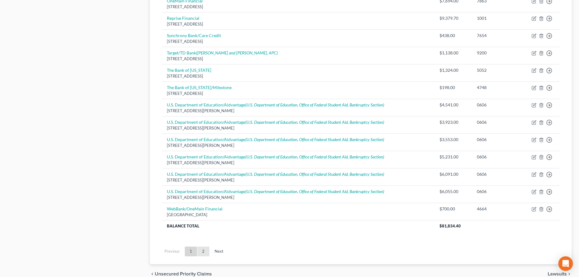
click at [198, 252] on link "2" at bounding box center [203, 252] width 12 height 10
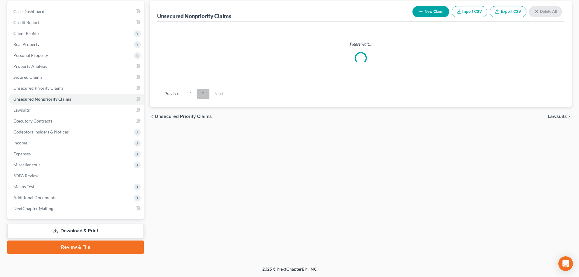
scroll to position [57, 0]
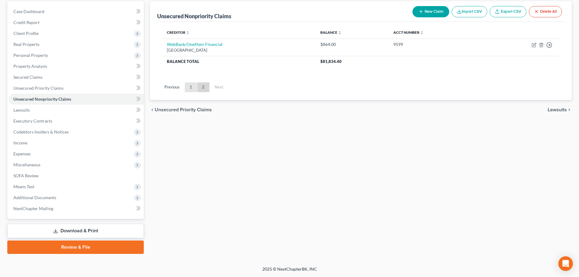
click at [191, 90] on link "1" at bounding box center [191, 87] width 12 height 10
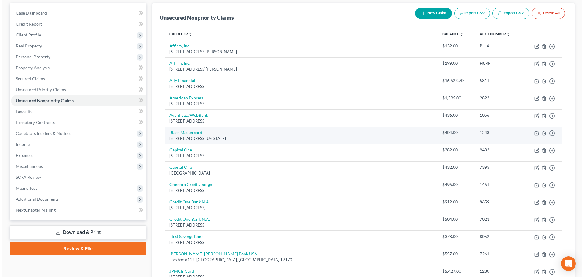
scroll to position [0, 0]
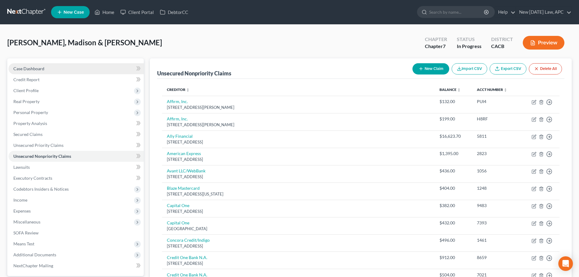
click at [15, 69] on span "Case Dashboard" at bounding box center [28, 68] width 31 height 5
select select "4"
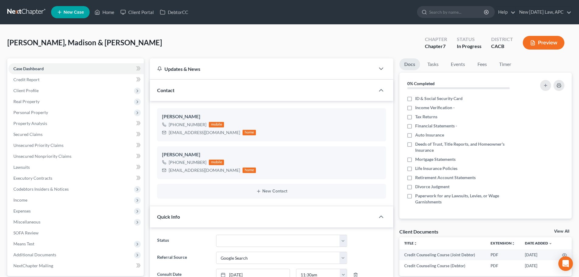
click at [542, 44] on button "Preview" at bounding box center [544, 43] width 42 height 14
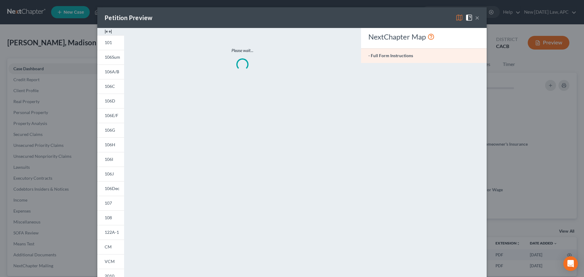
scroll to position [278, 0]
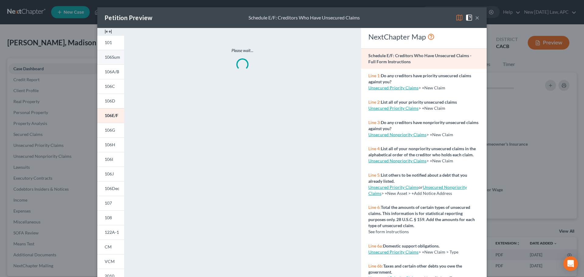
click at [109, 57] on span "106Sum" at bounding box center [113, 56] width 16 height 5
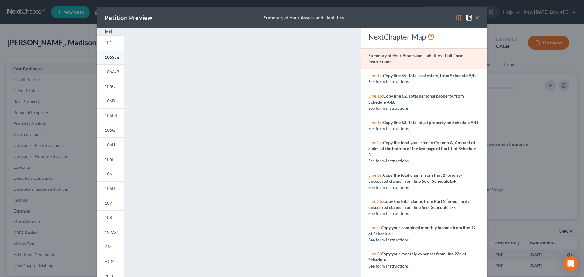
click at [111, 59] on span "106Sum" at bounding box center [113, 56] width 16 height 5
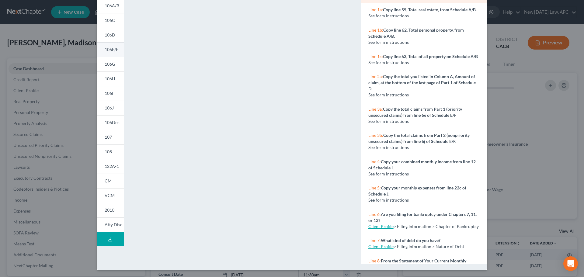
click at [108, 49] on span "106E/F" at bounding box center [112, 49] width 14 height 5
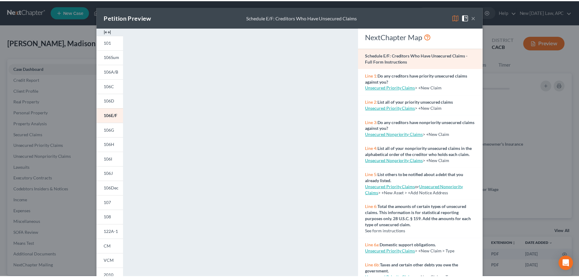
scroll to position [0, 0]
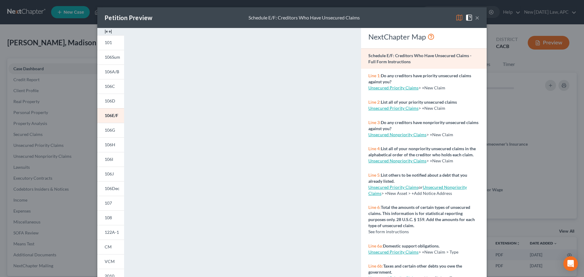
click at [475, 15] on button "×" at bounding box center [477, 17] width 4 height 7
